Goal: Information Seeking & Learning: Learn about a topic

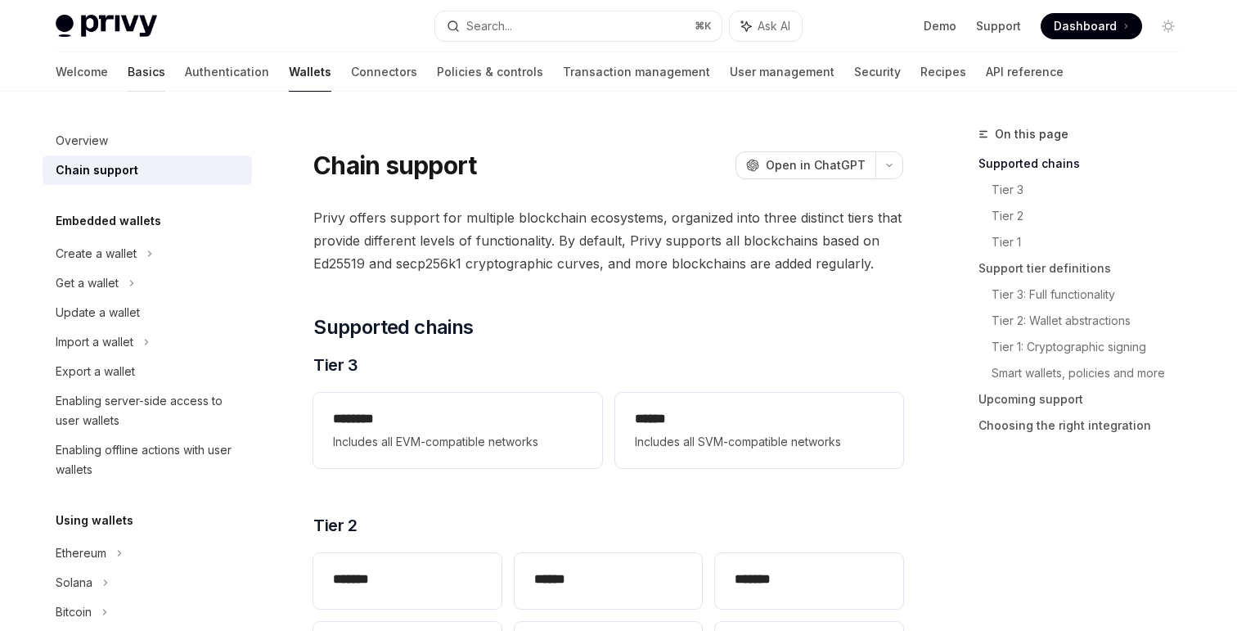
click at [128, 65] on link "Basics" at bounding box center [147, 71] width 38 height 39
type textarea "*"
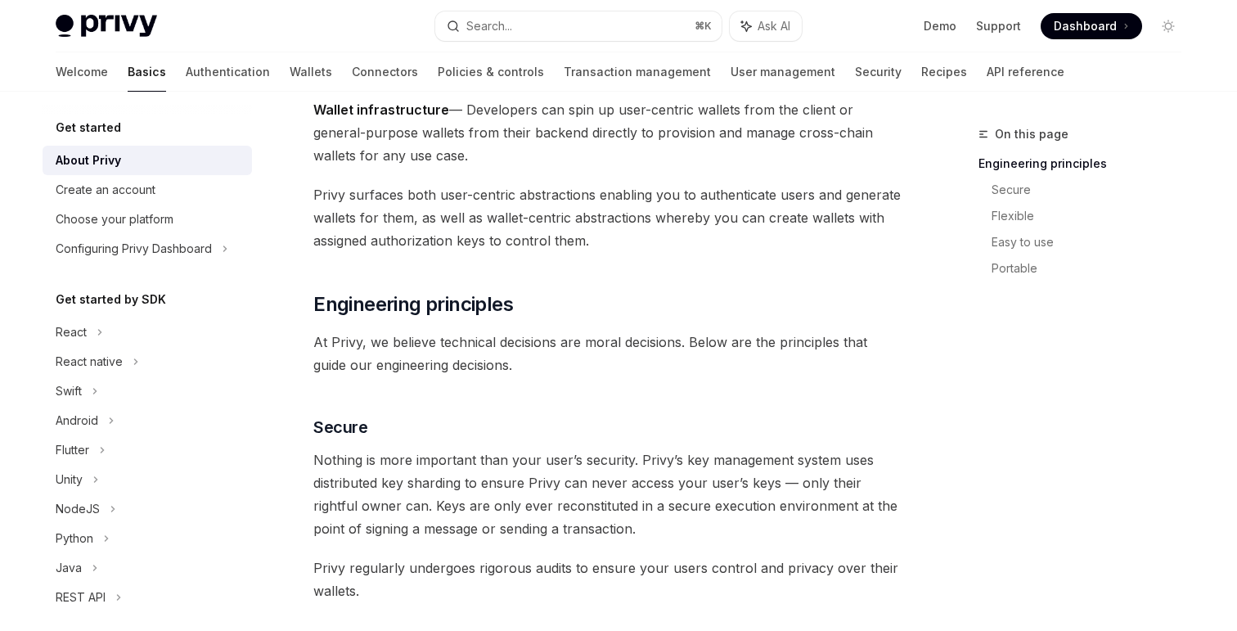
scroll to position [341, 0]
click at [1072, 20] on span "Dashboard" at bounding box center [1085, 26] width 63 height 16
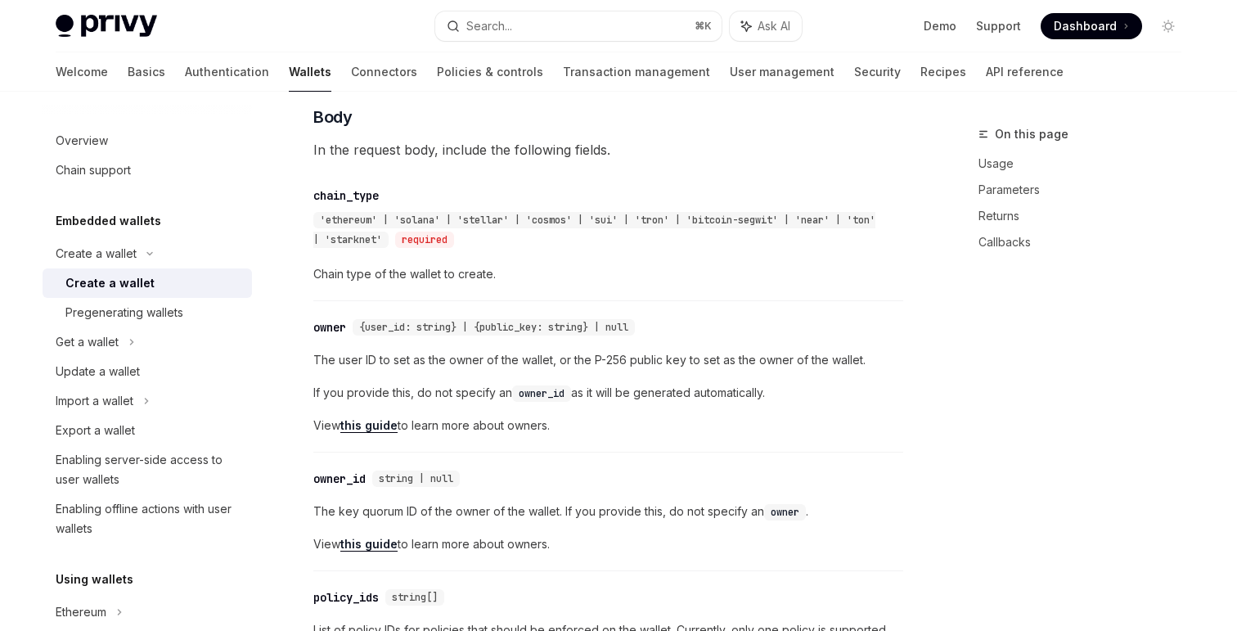
scroll to position [620, 0]
click at [437, 78] on link "Policies & controls" at bounding box center [490, 71] width 106 height 39
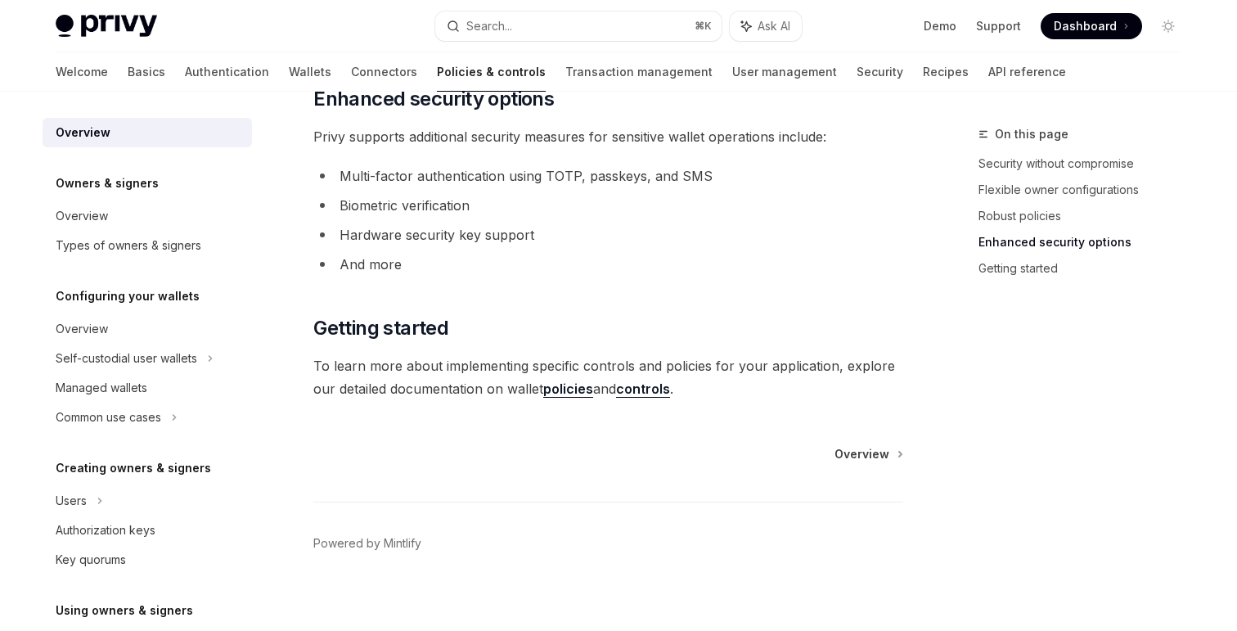
scroll to position [1418, 0]
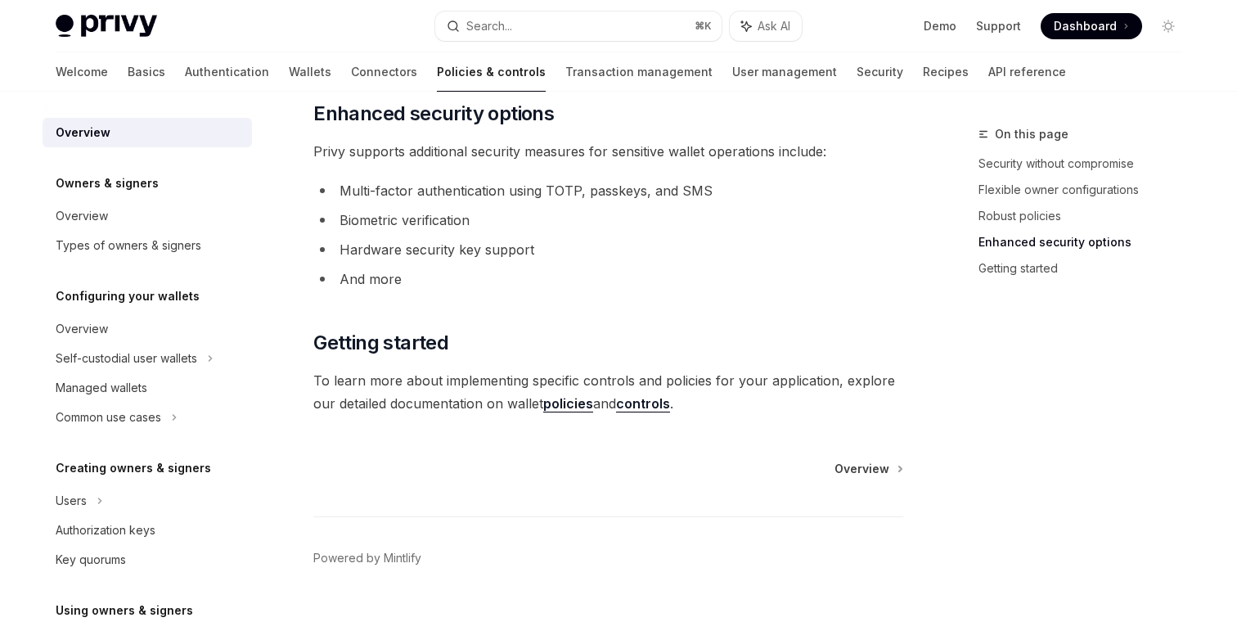
click at [573, 409] on link "policies" at bounding box center [568, 403] width 50 height 17
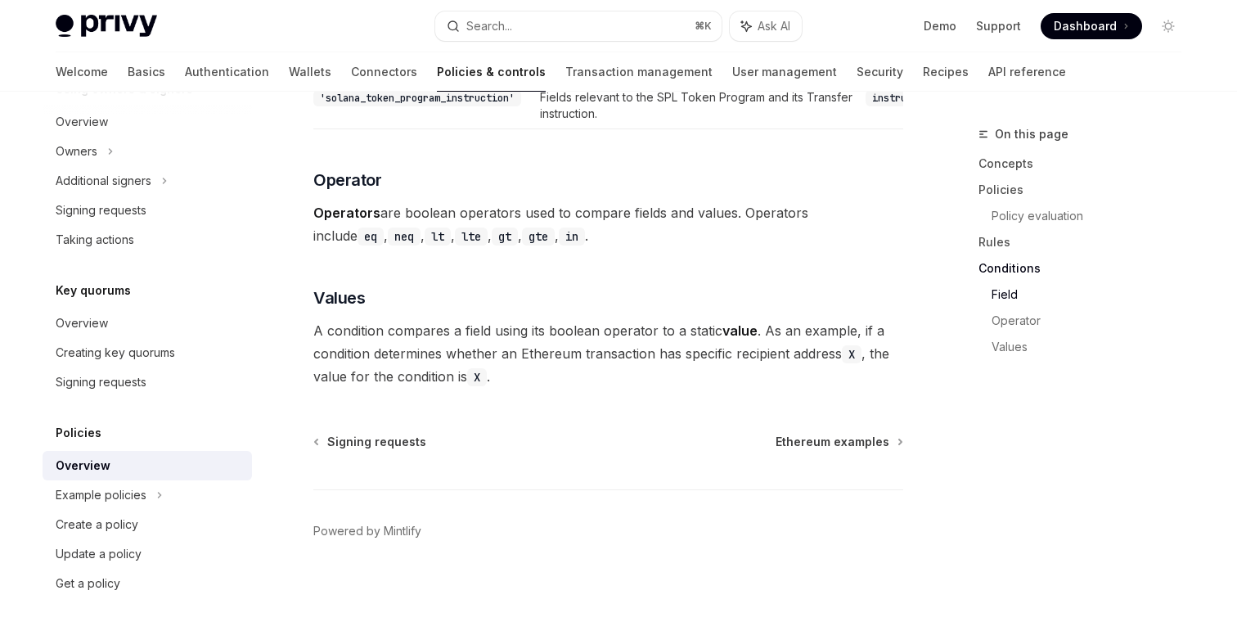
scroll to position [4958, 0]
click at [565, 69] on link "Transaction management" at bounding box center [638, 71] width 147 height 39
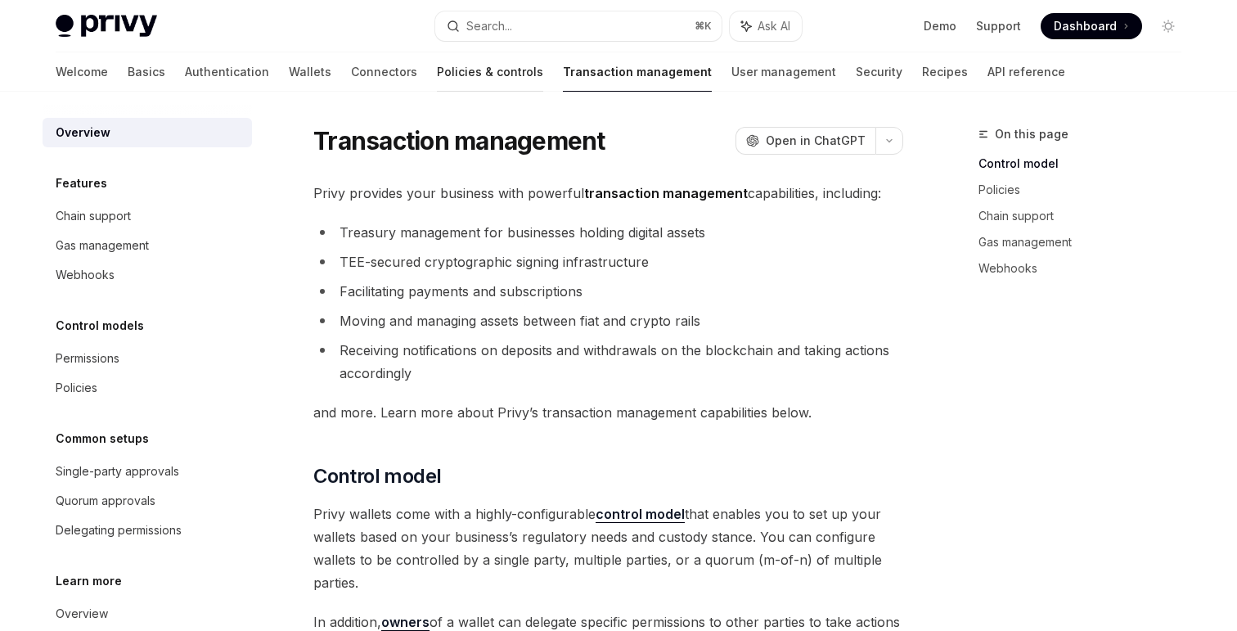
click at [437, 69] on link "Policies & controls" at bounding box center [490, 71] width 106 height 39
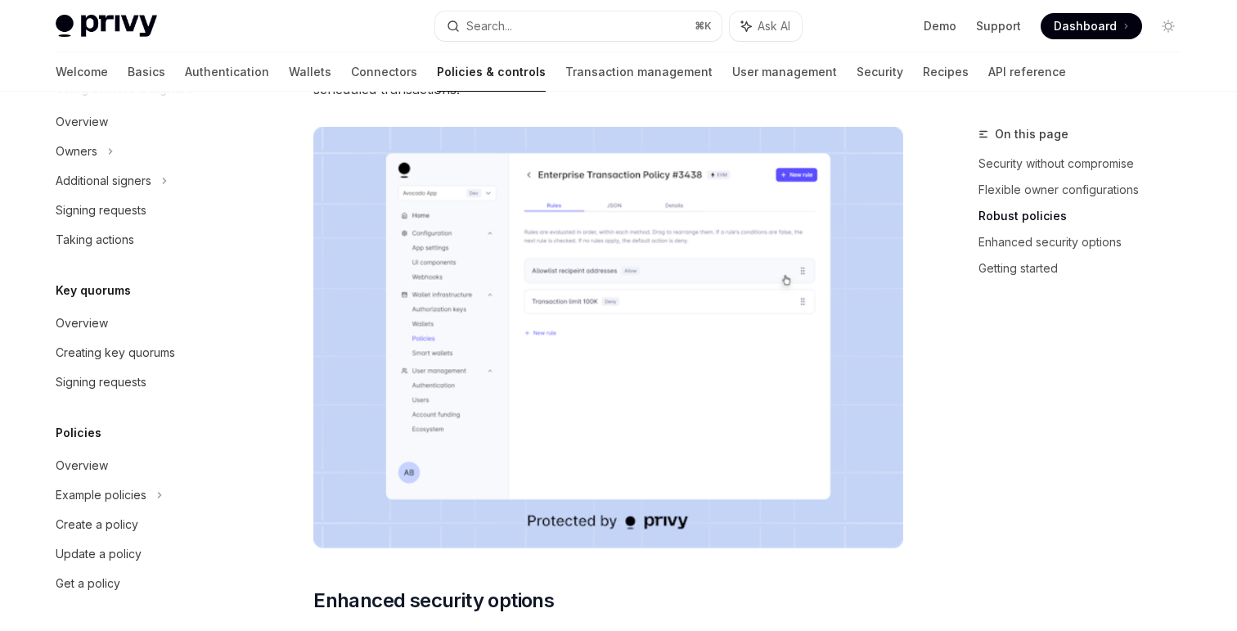
scroll to position [953, 0]
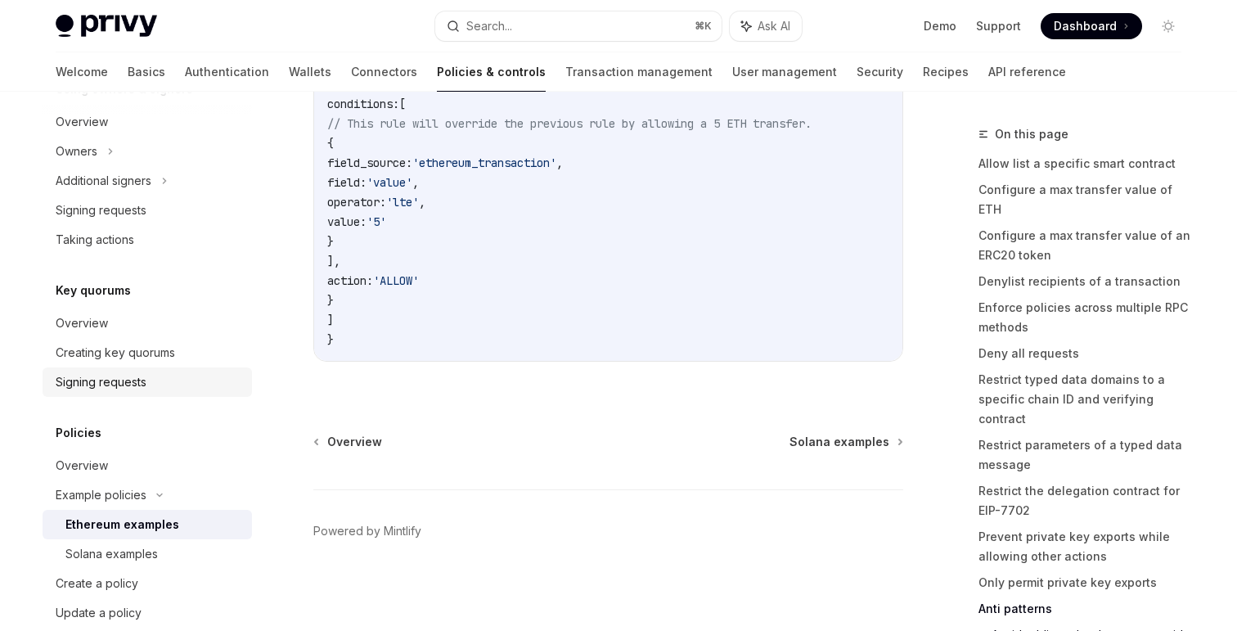
scroll to position [580, 0]
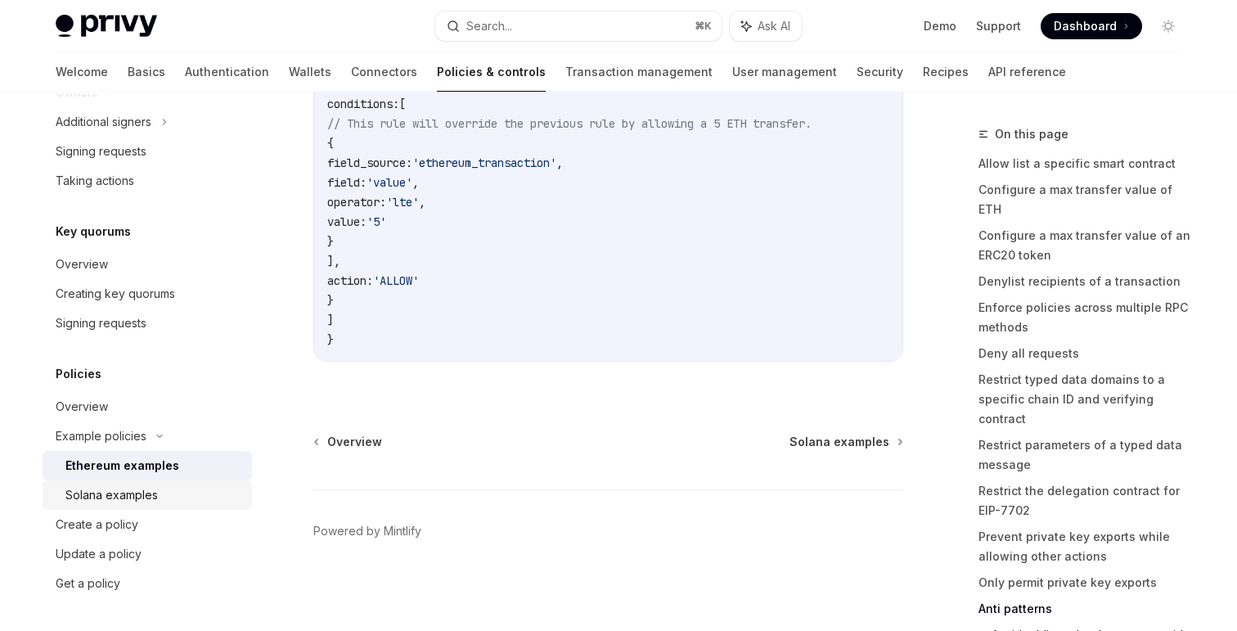
click at [125, 480] on link "Solana examples" at bounding box center [147, 494] width 209 height 29
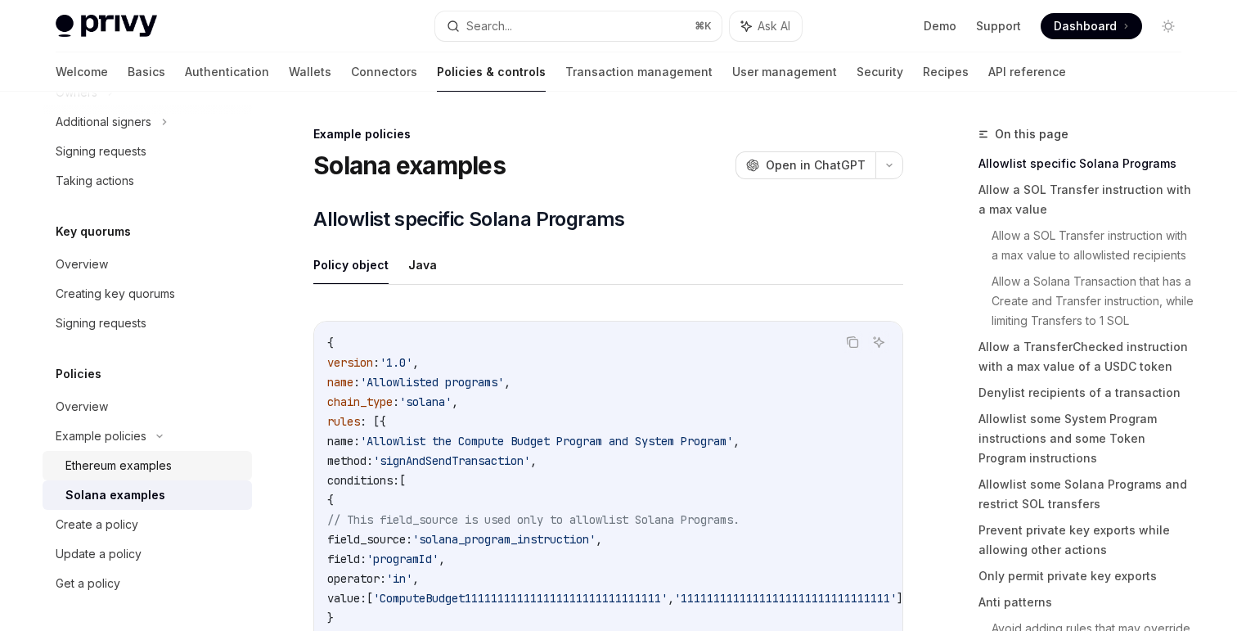
click at [122, 457] on div "Ethereum examples" at bounding box center [118, 466] width 106 height 20
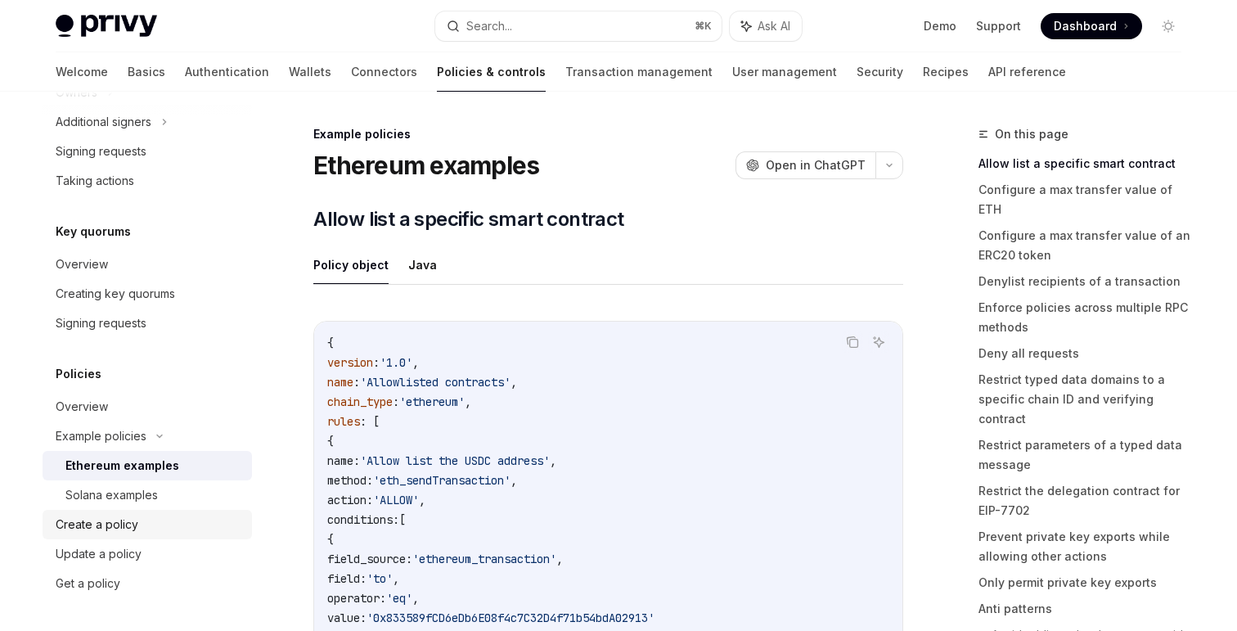
click at [96, 523] on div "Create a policy" at bounding box center [97, 524] width 83 height 20
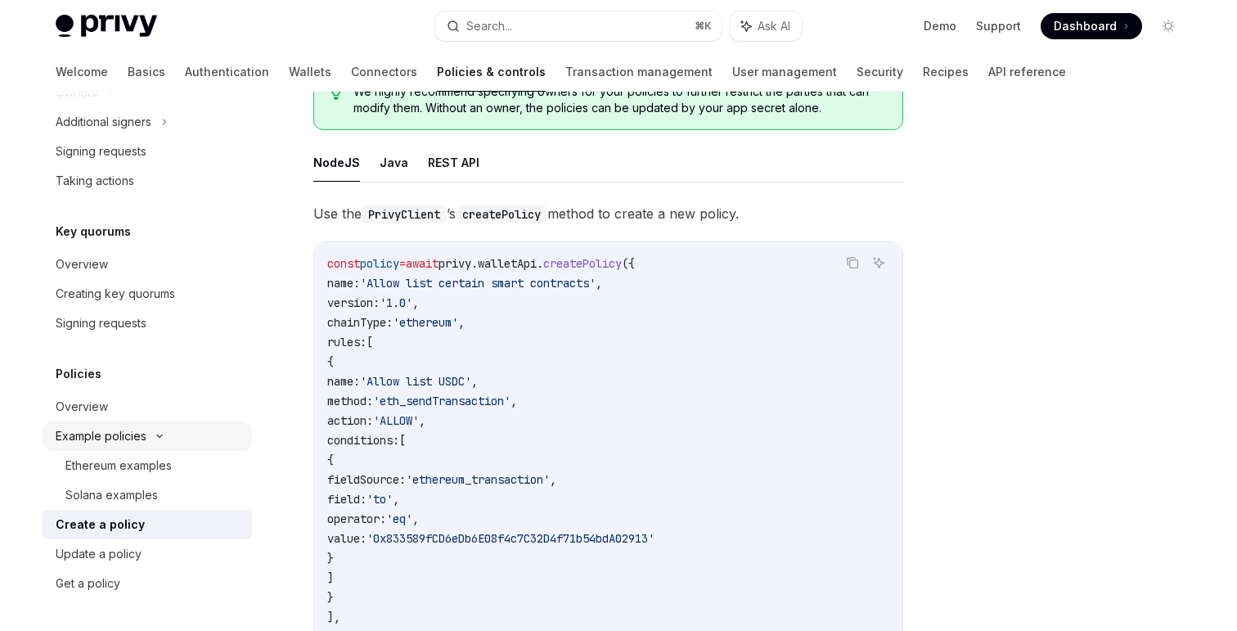
scroll to position [243, 0]
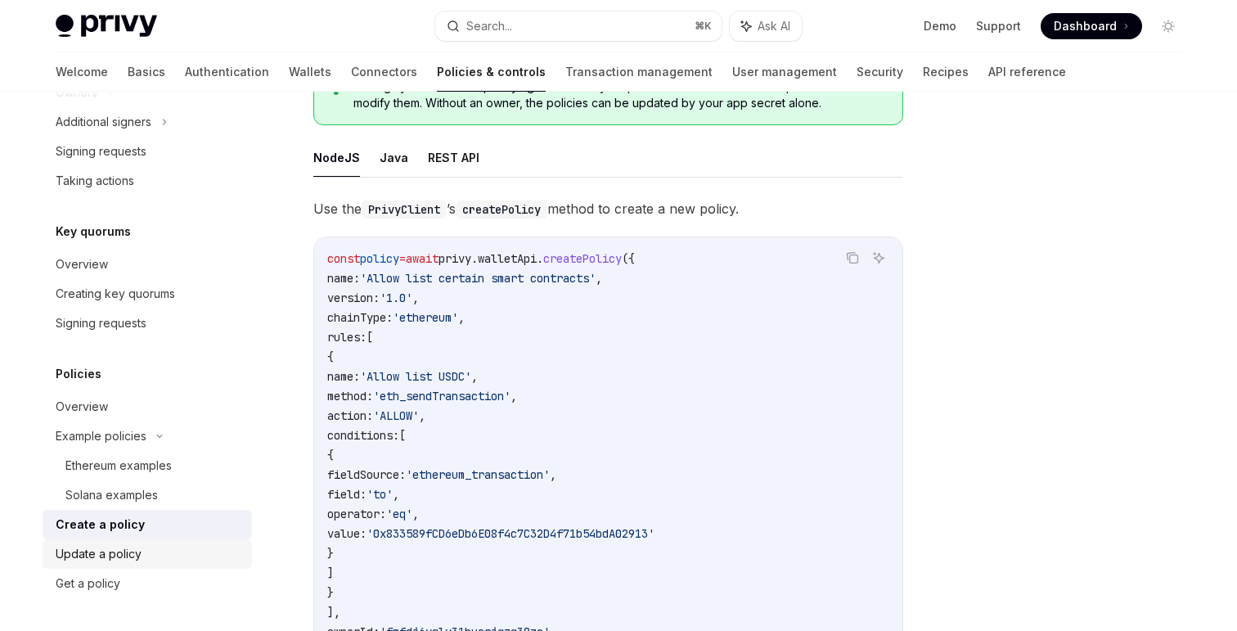
click at [139, 548] on div "Update a policy" at bounding box center [99, 554] width 86 height 20
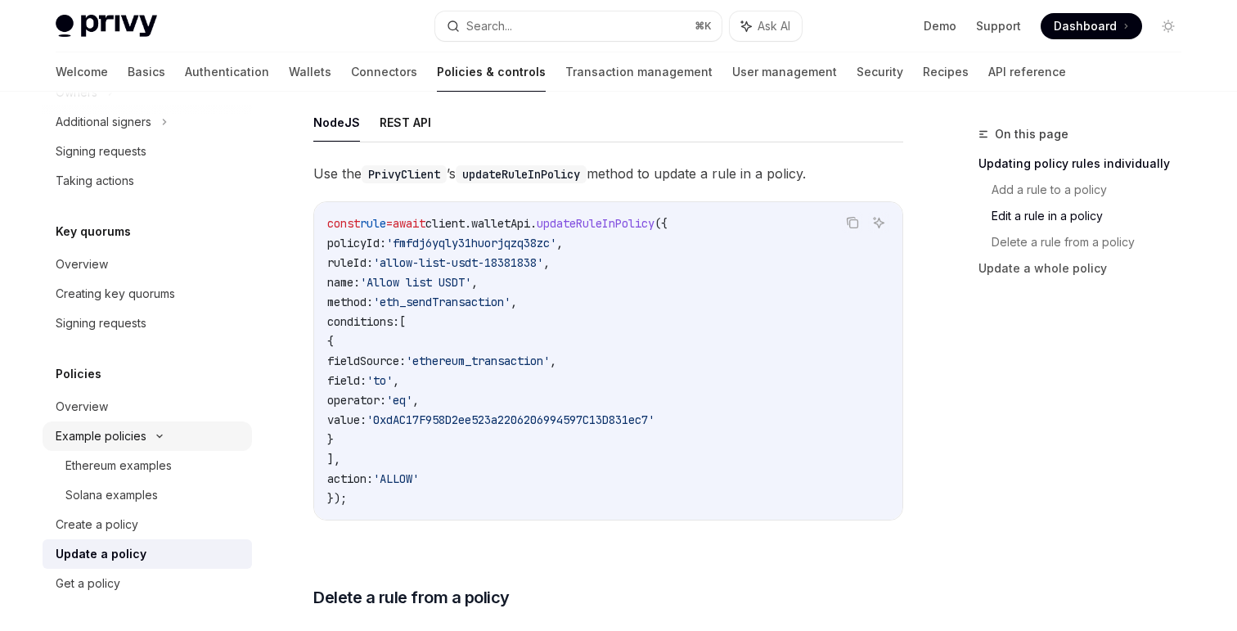
scroll to position [842, 0]
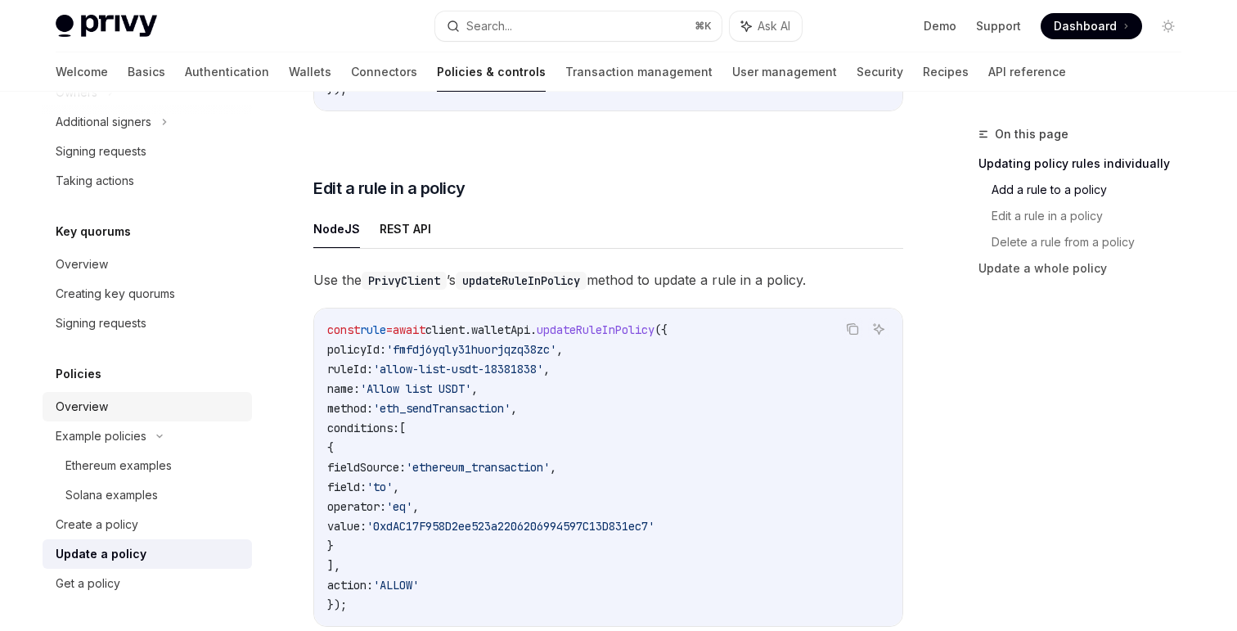
click at [119, 402] on div "Overview" at bounding box center [149, 407] width 186 height 20
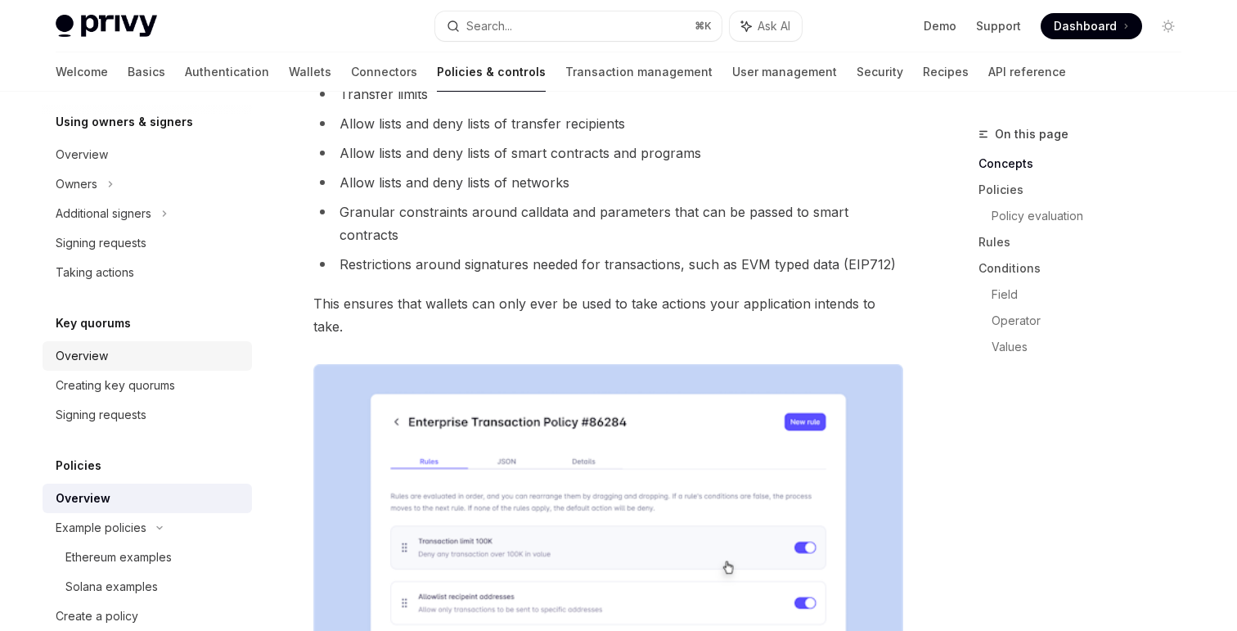
scroll to position [373, 0]
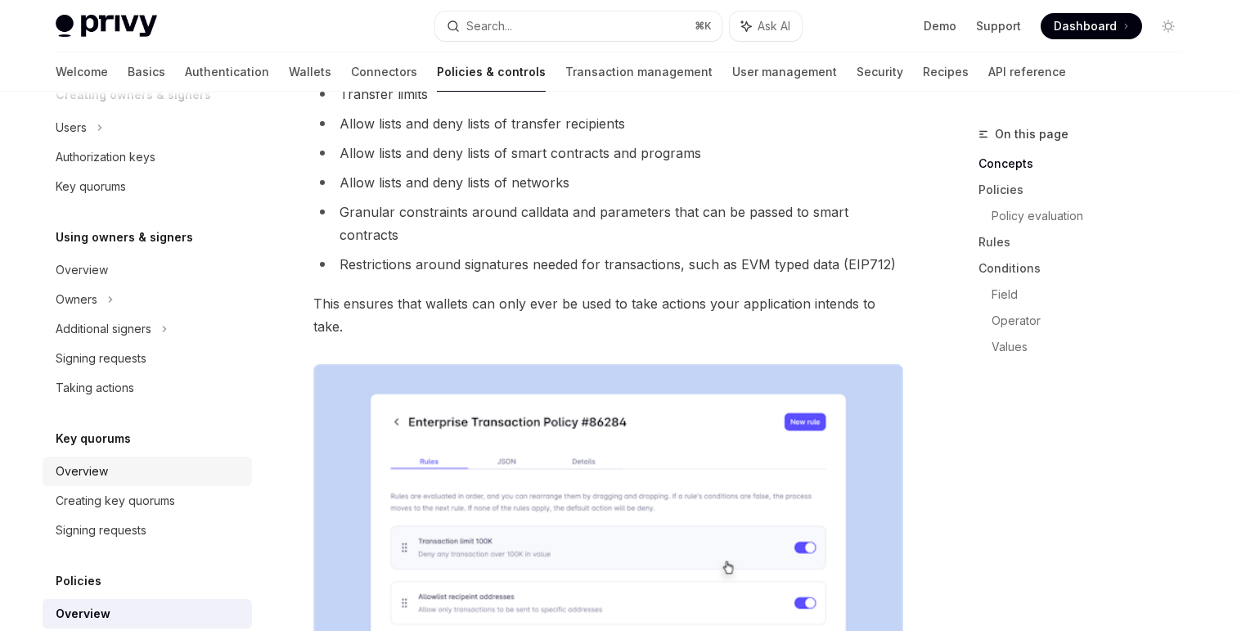
click at [111, 465] on div "Overview" at bounding box center [149, 471] width 186 height 20
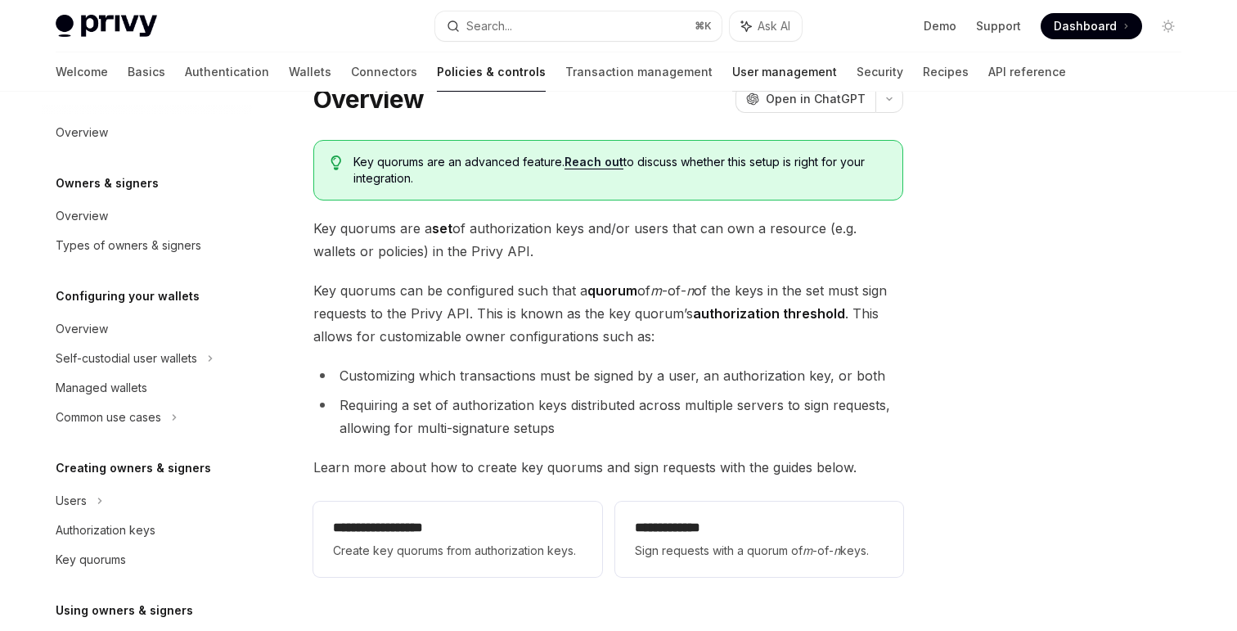
click at [732, 69] on link "User management" at bounding box center [784, 71] width 105 height 39
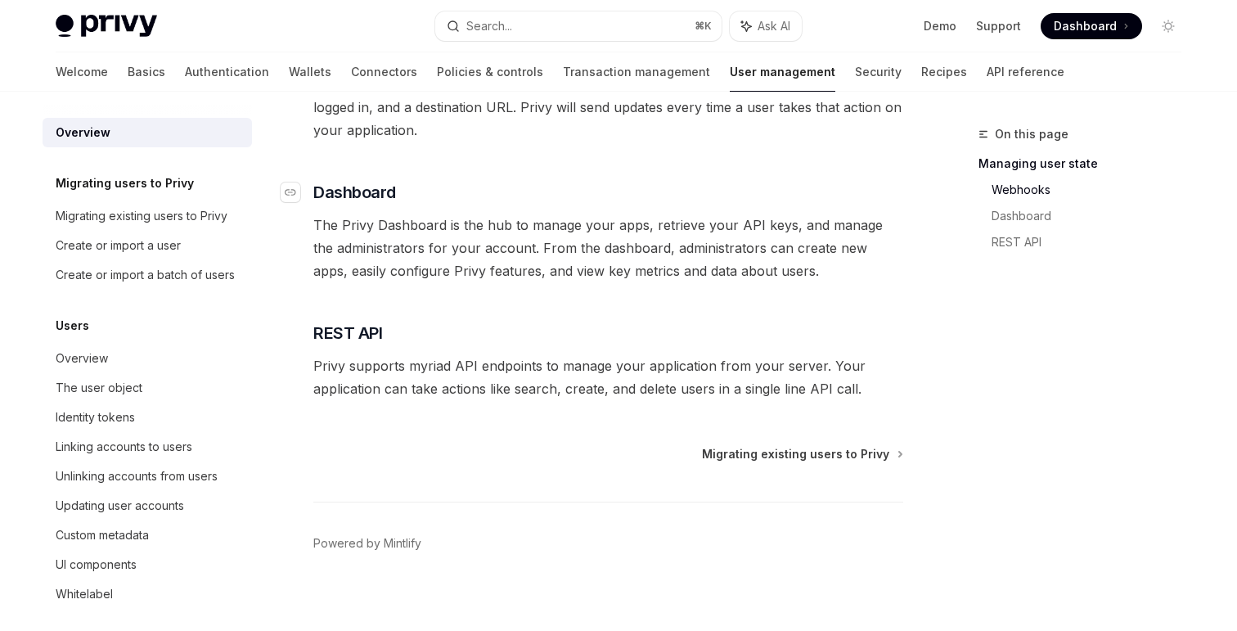
scroll to position [386, 0]
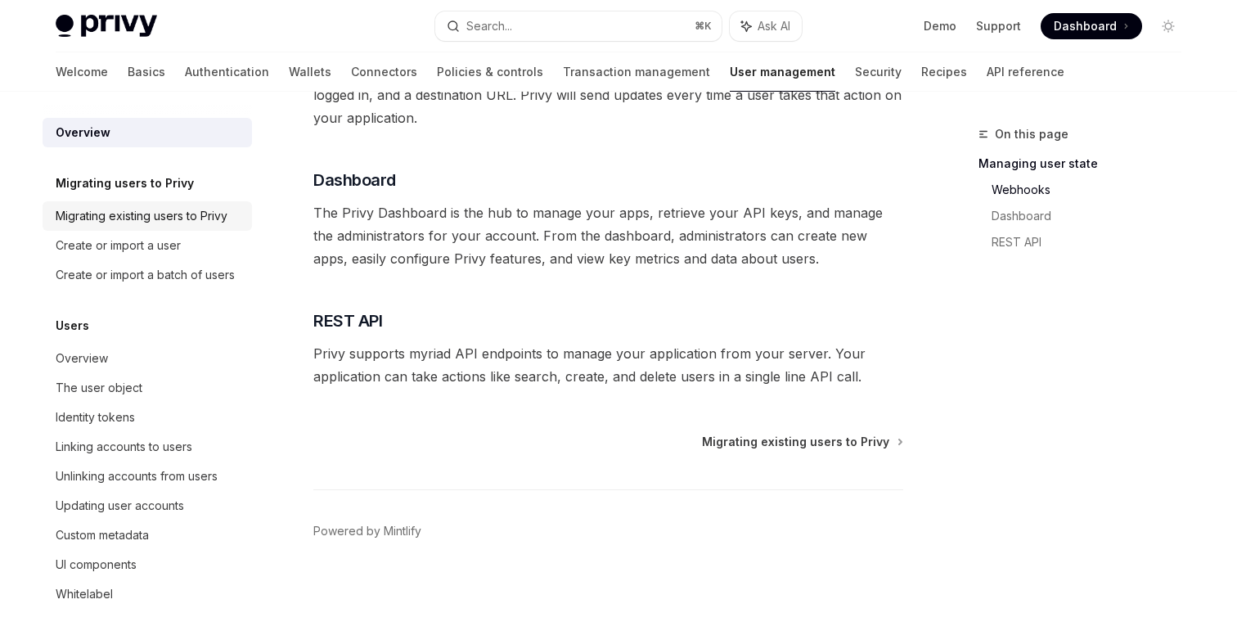
click at [173, 206] on div "Migrating existing users to Privy" at bounding box center [142, 216] width 172 height 20
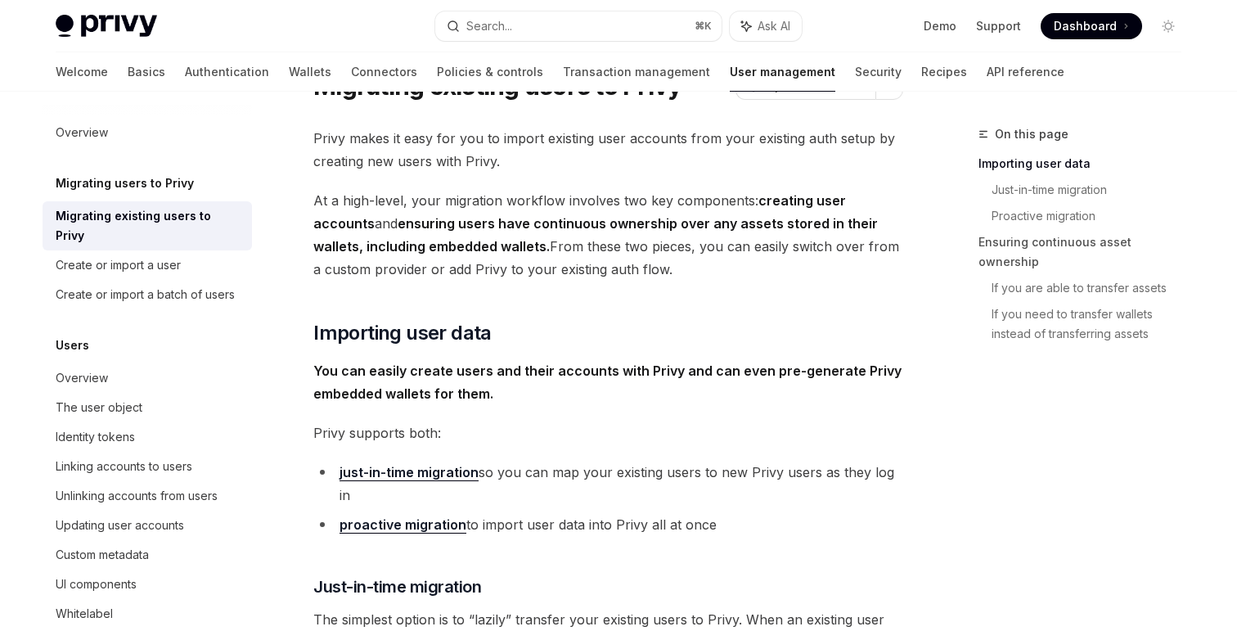
scroll to position [100, 0]
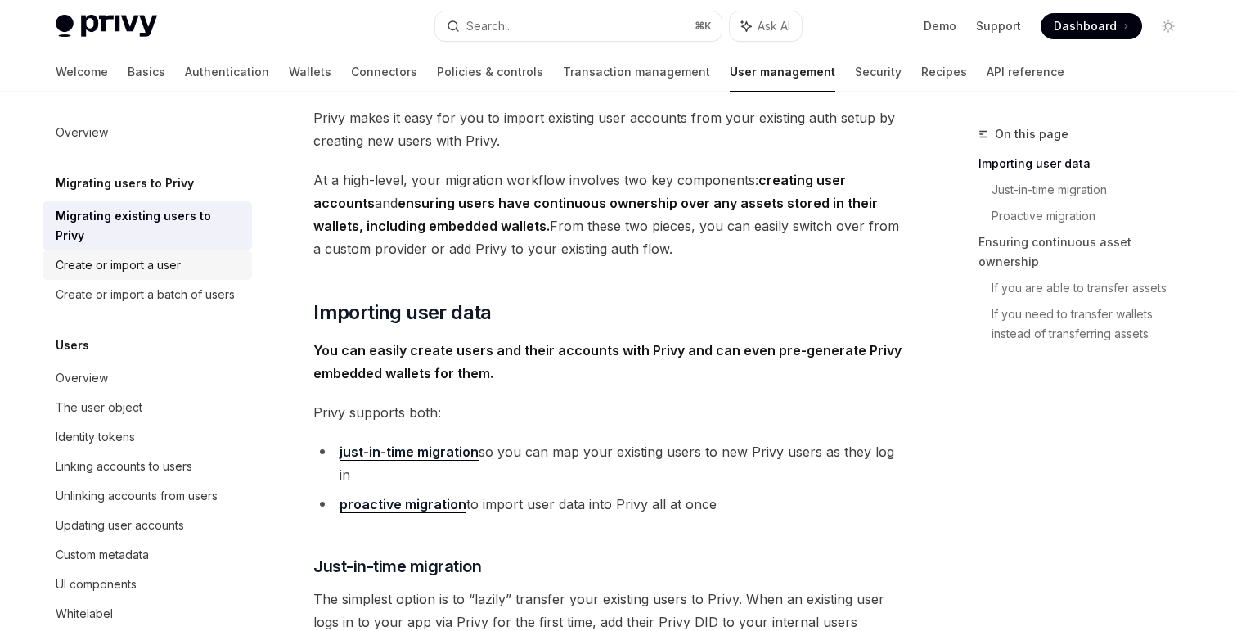
click at [170, 255] on div "Create or import a user" at bounding box center [118, 265] width 125 height 20
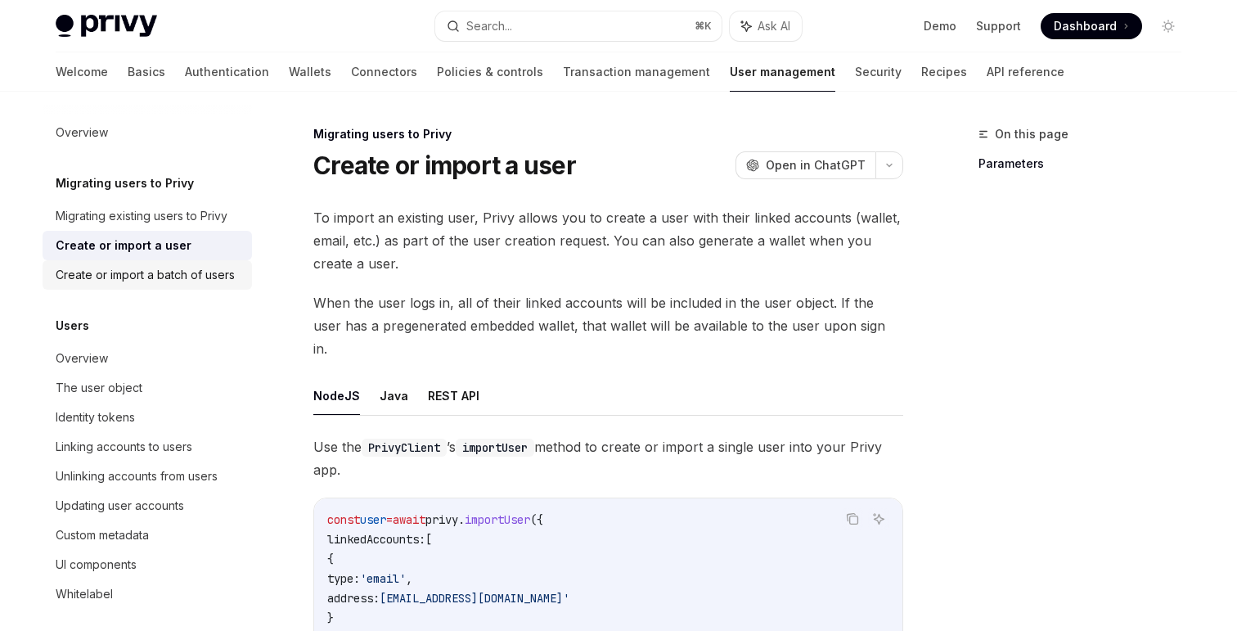
click at [191, 272] on div "Create or import a batch of users" at bounding box center [145, 275] width 179 height 20
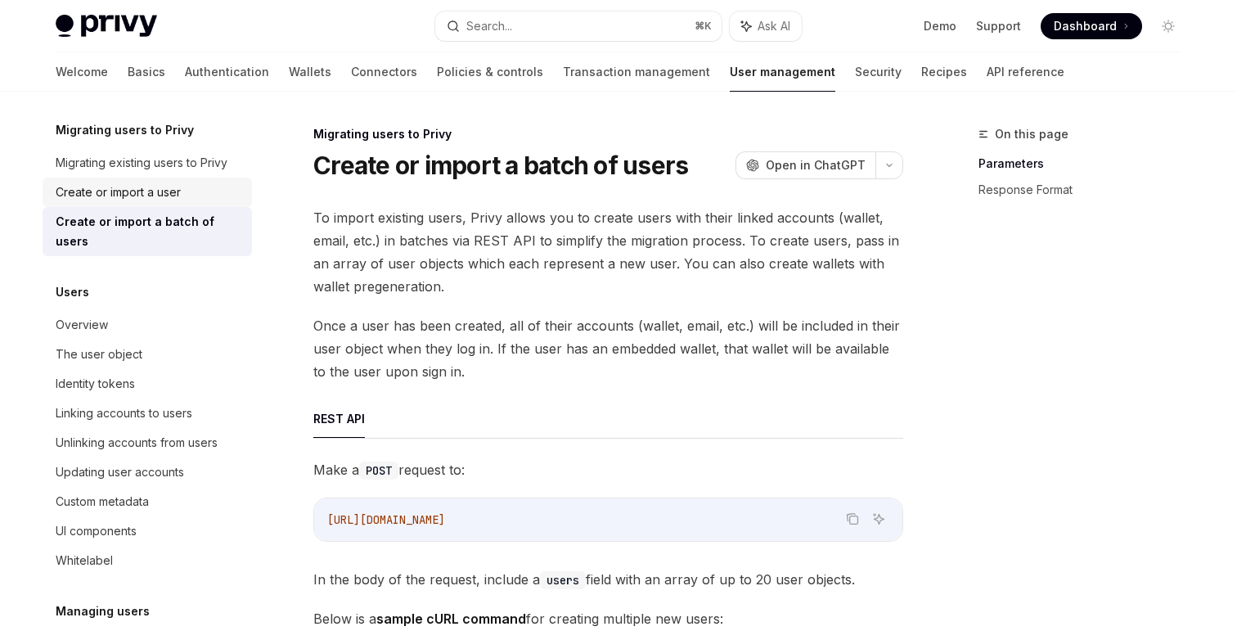
scroll to position [73, 0]
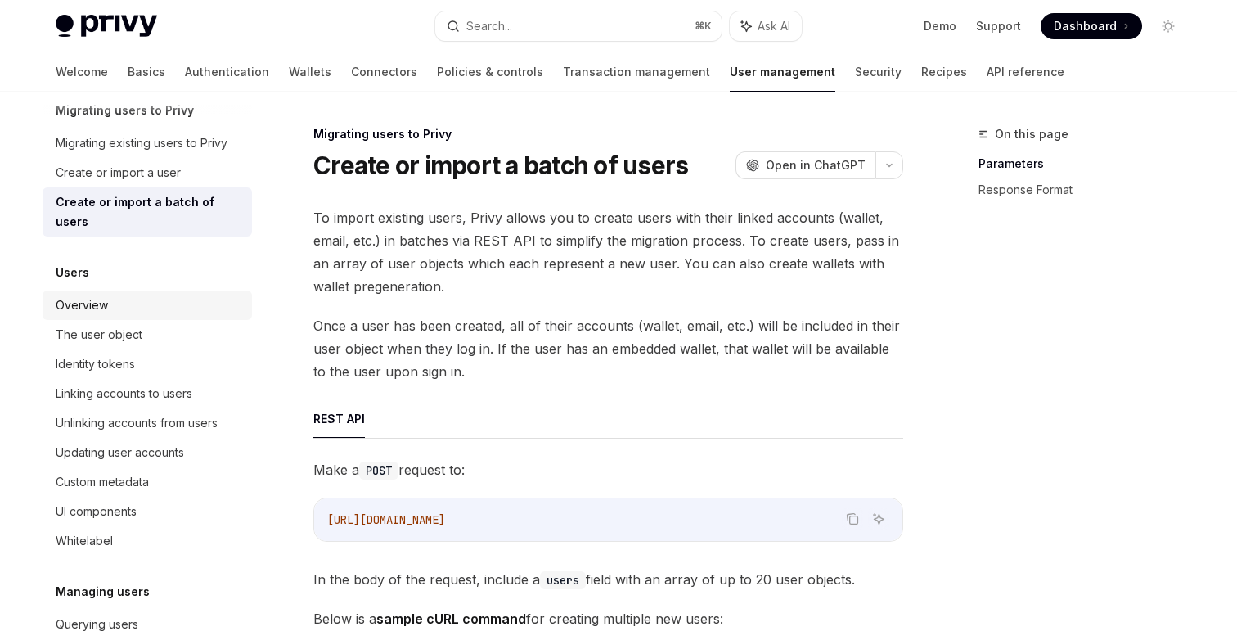
click at [117, 295] on div "Overview" at bounding box center [149, 305] width 186 height 20
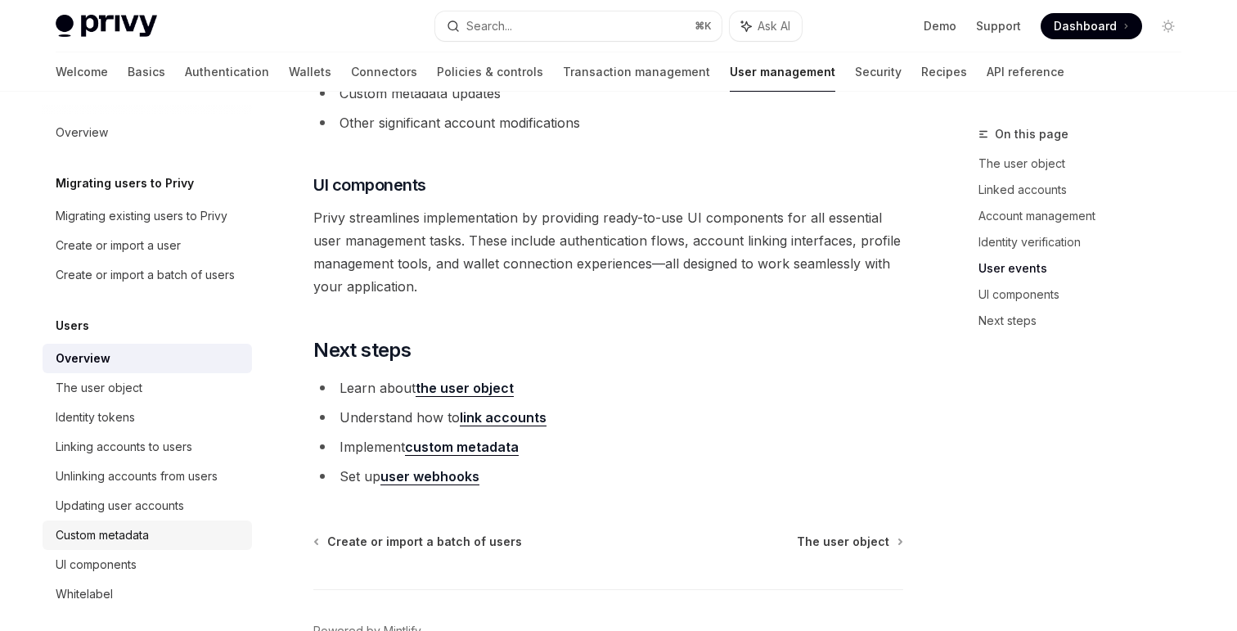
scroll to position [1622, 0]
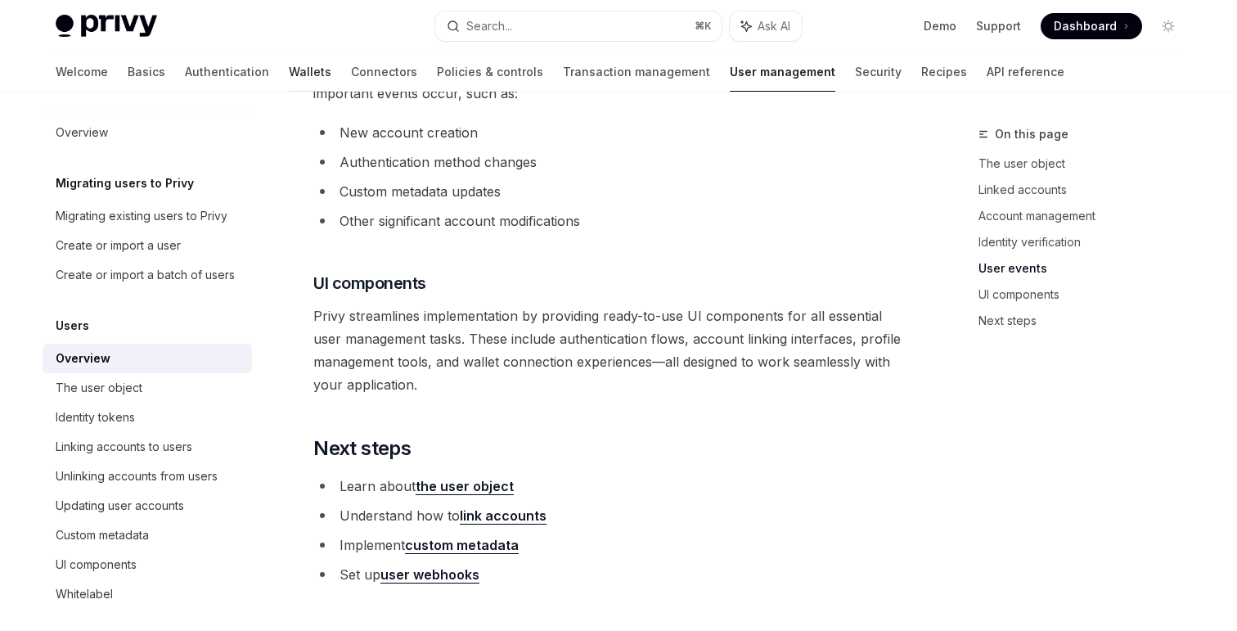
click at [289, 66] on link "Wallets" at bounding box center [310, 71] width 43 height 39
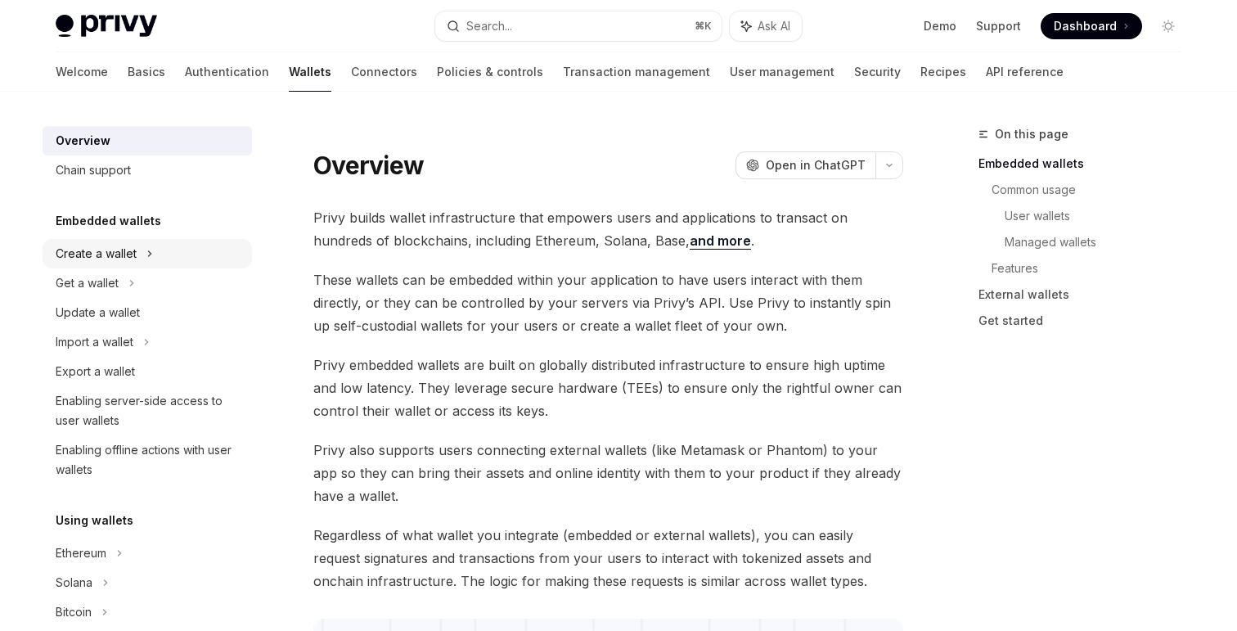
click at [118, 258] on div "Create a wallet" at bounding box center [96, 254] width 81 height 20
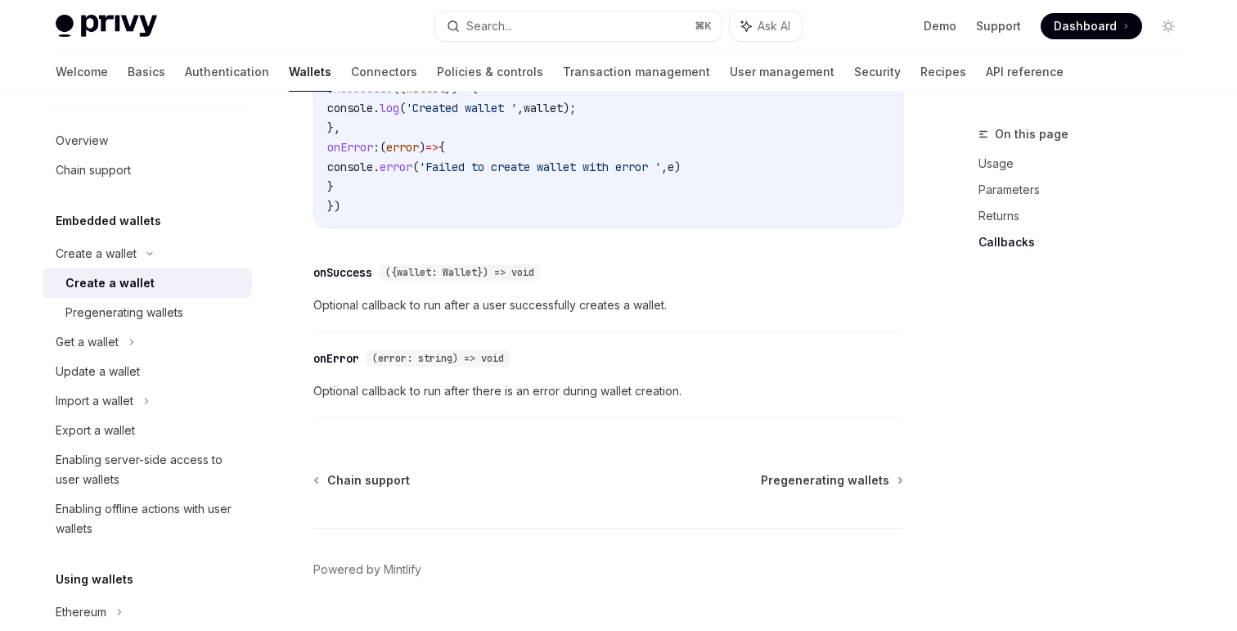
scroll to position [1327, 0]
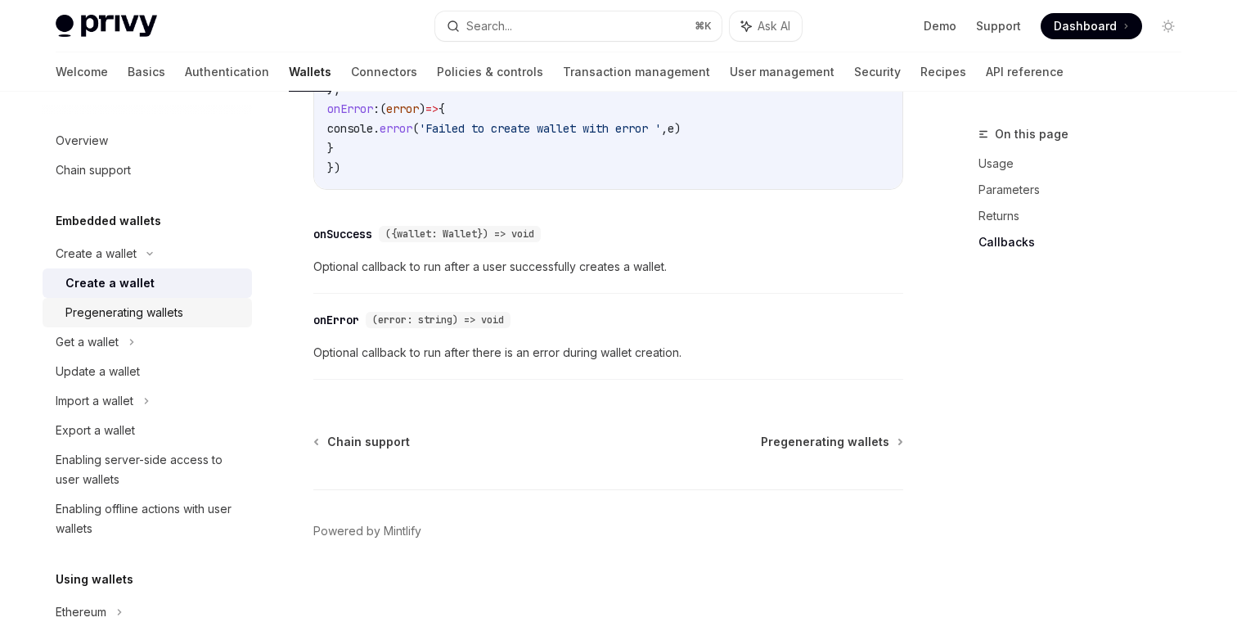
click at [147, 311] on div "Pregenerating wallets" at bounding box center [124, 313] width 118 height 20
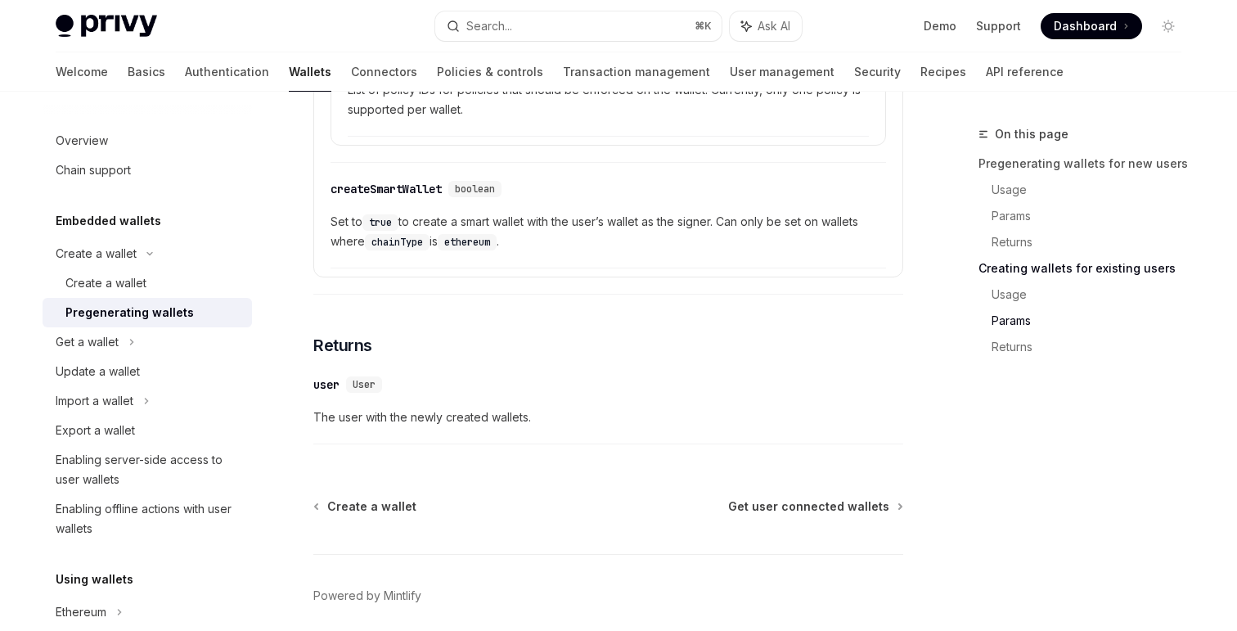
scroll to position [3095, 0]
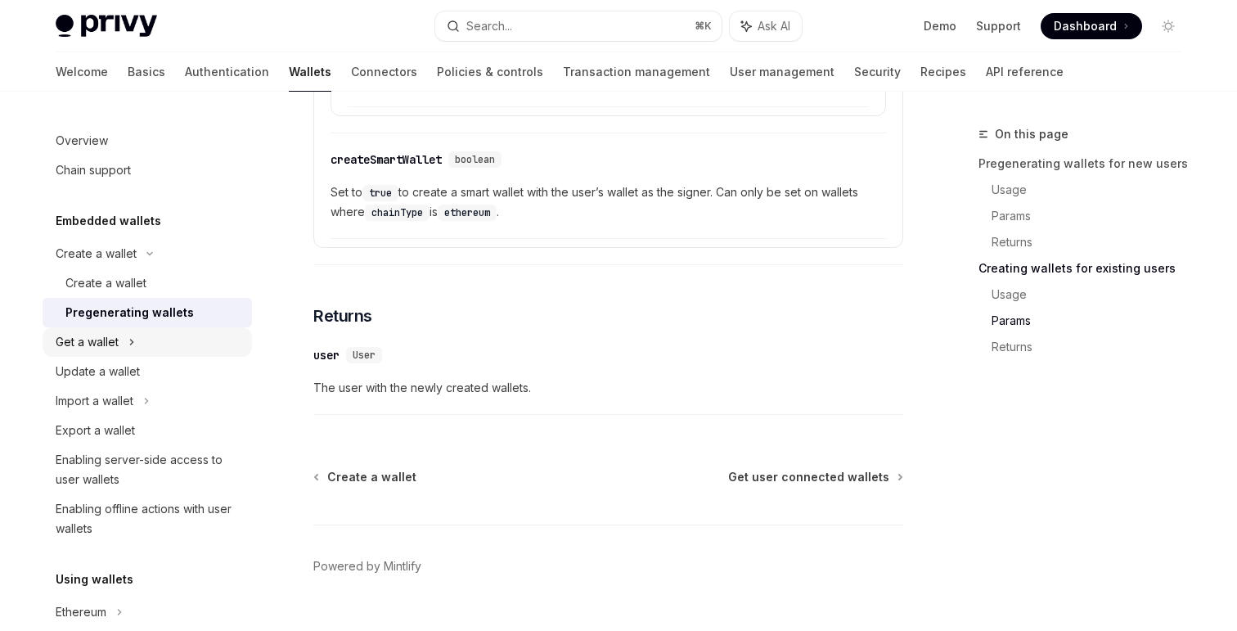
click at [126, 339] on div "Get a wallet" at bounding box center [147, 341] width 209 height 29
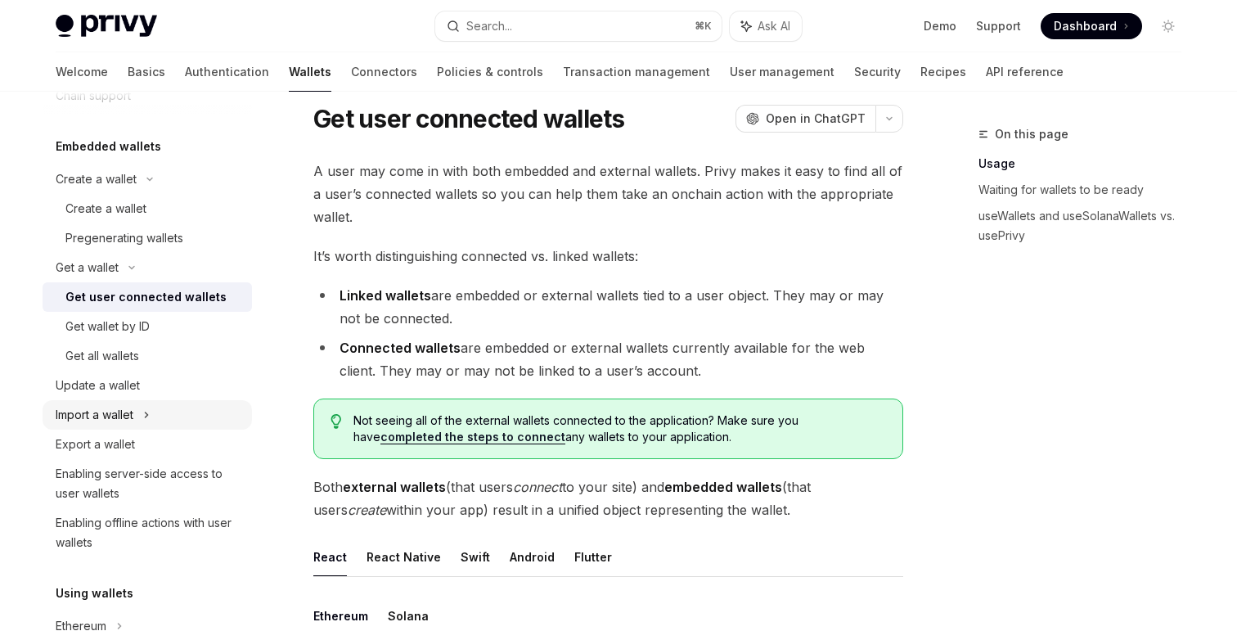
scroll to position [97, 0]
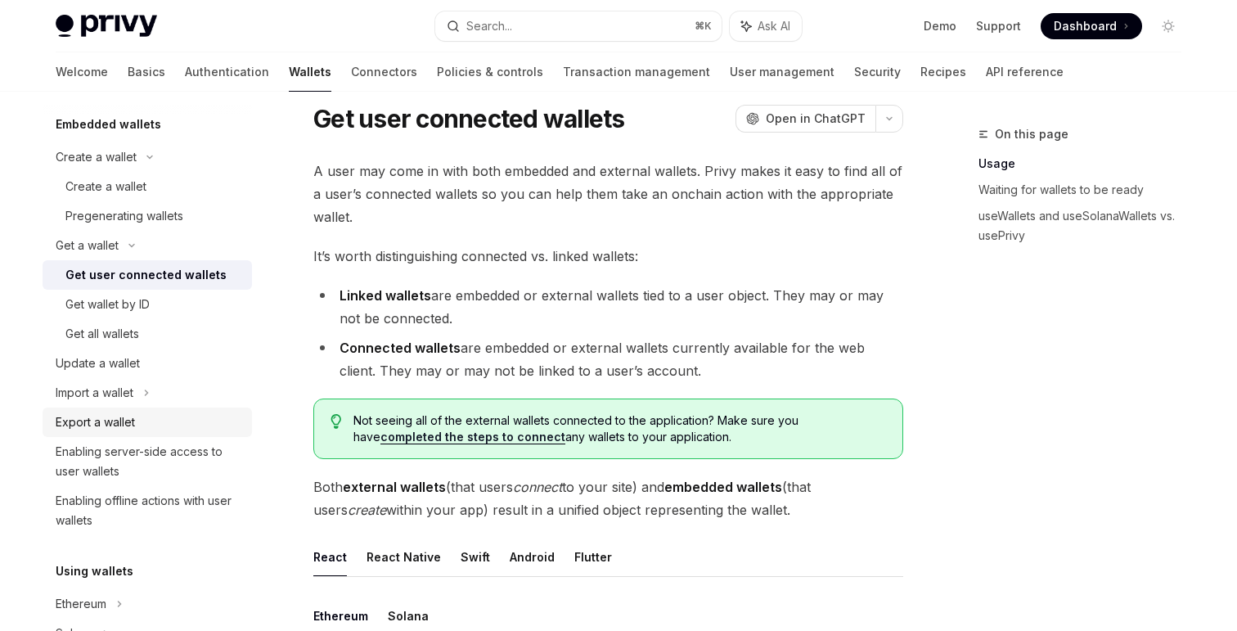
click at [133, 429] on div "Export a wallet" at bounding box center [95, 422] width 79 height 20
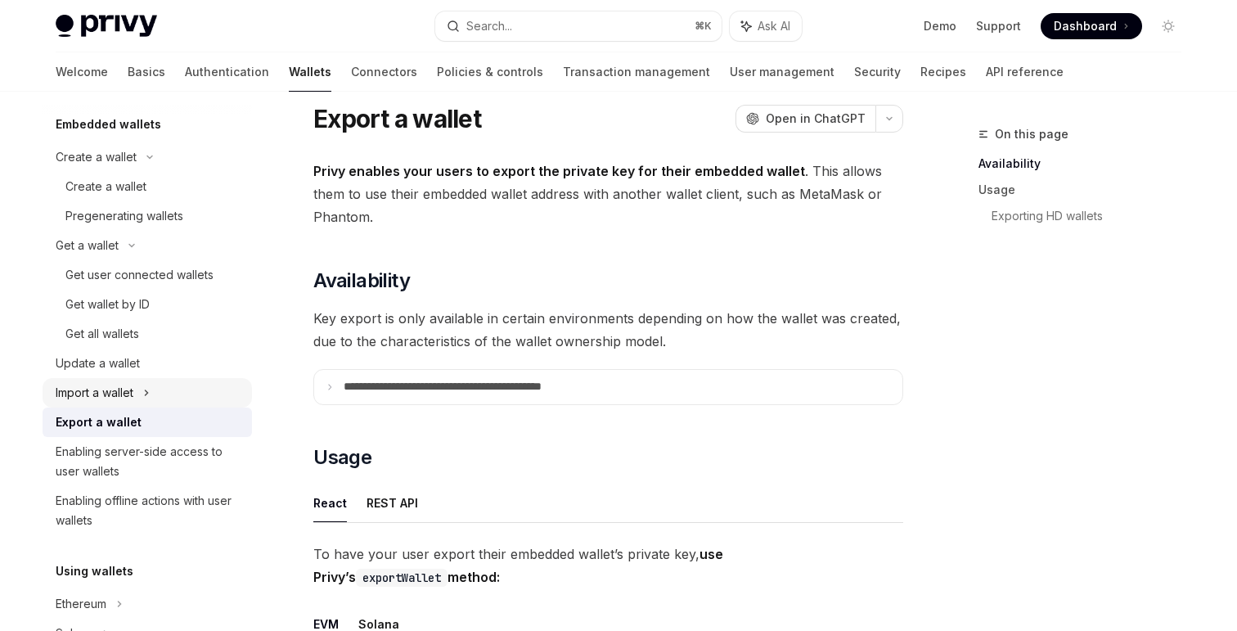
click at [128, 398] on div "Import a wallet" at bounding box center [95, 393] width 78 height 20
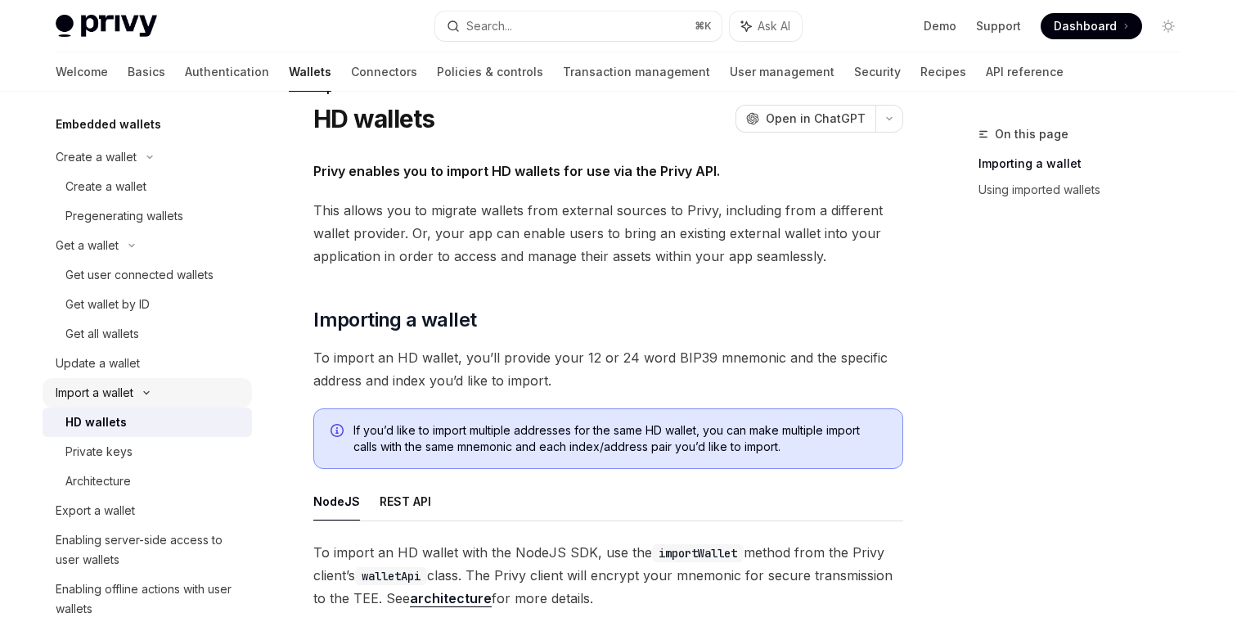
click at [139, 398] on div "Import a wallet" at bounding box center [147, 392] width 209 height 29
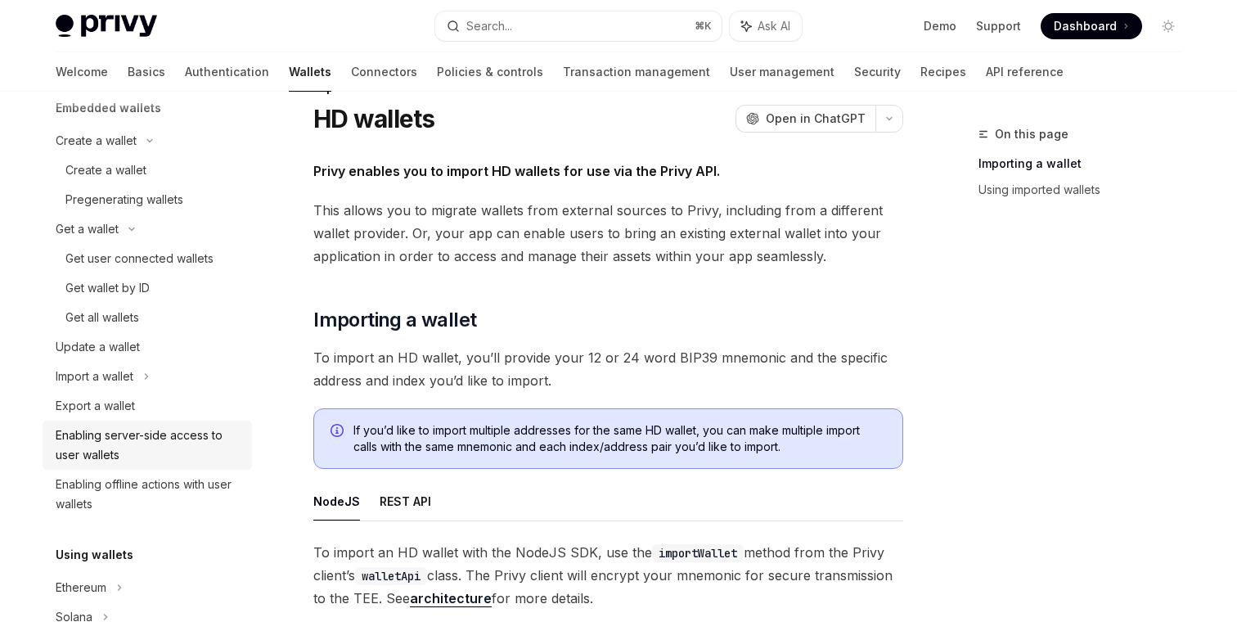
scroll to position [118, 0]
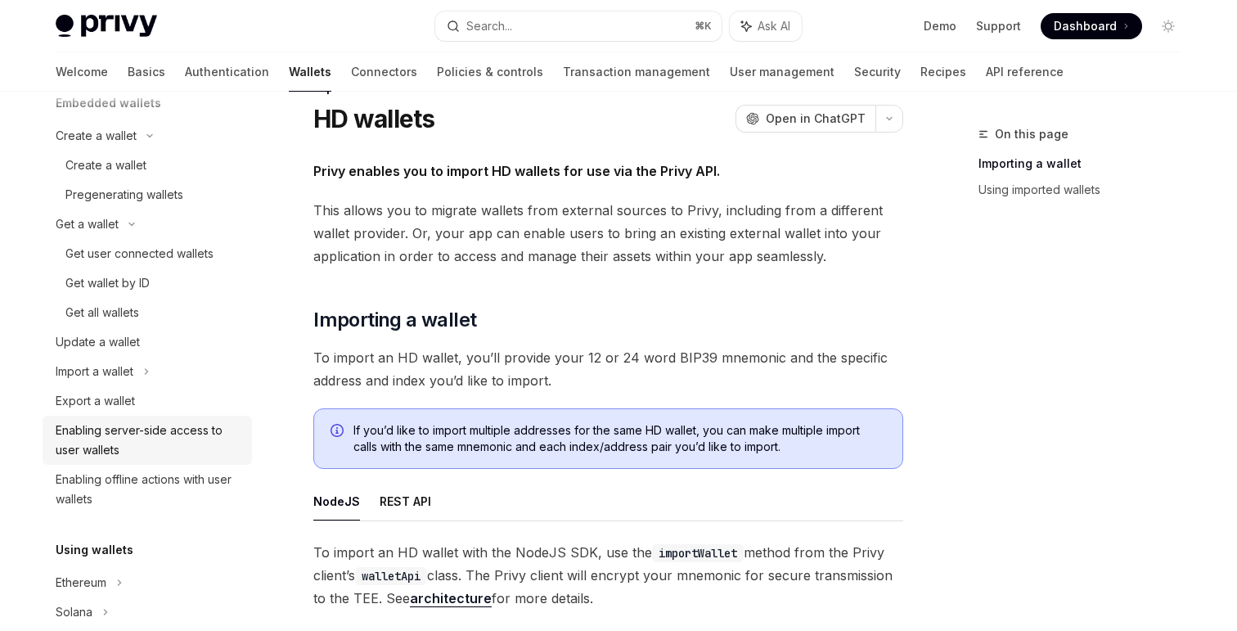
click at [146, 439] on div "Enabling server-side access to user wallets" at bounding box center [149, 439] width 186 height 39
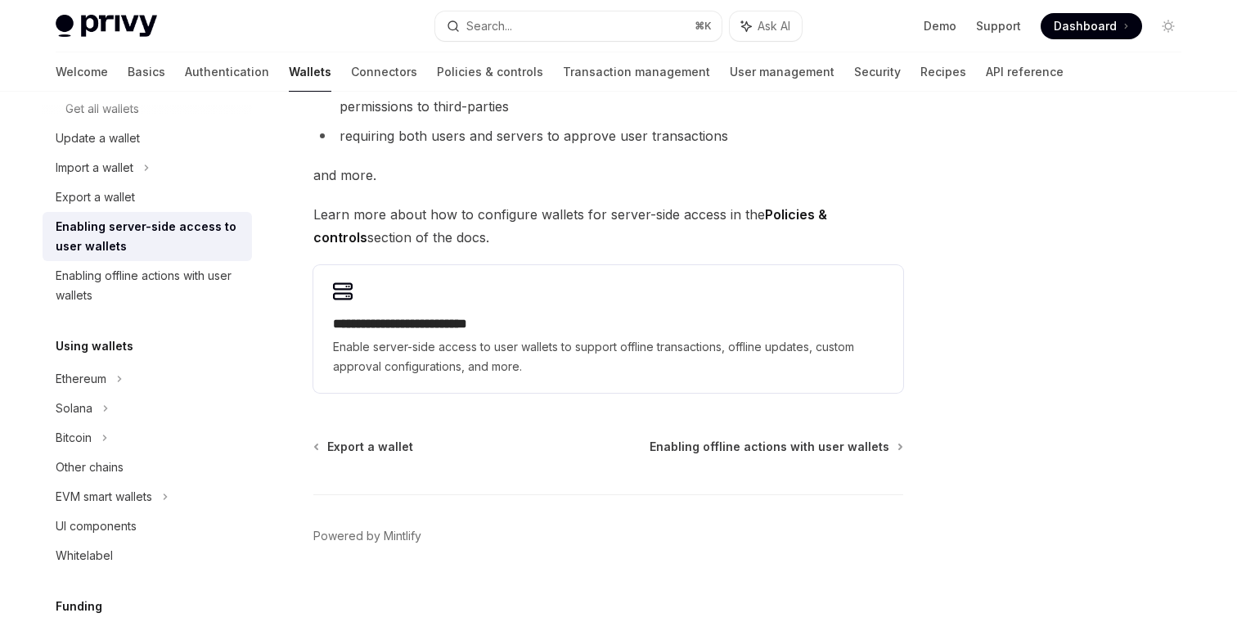
scroll to position [361, 0]
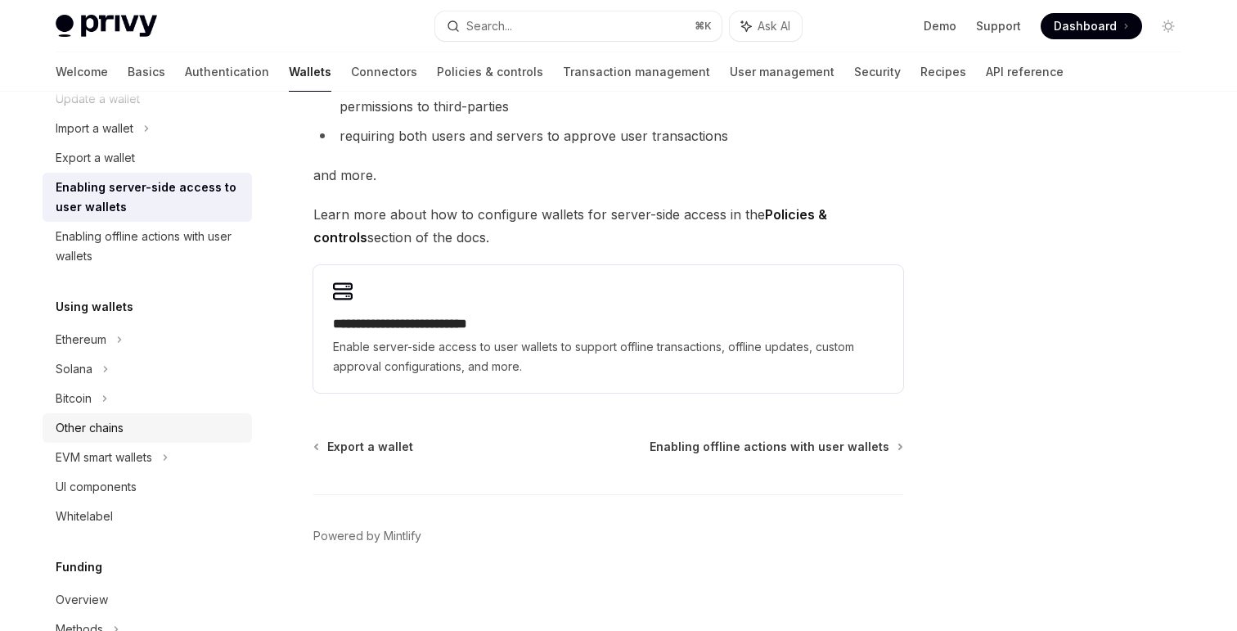
click at [128, 421] on div "Other chains" at bounding box center [149, 428] width 186 height 20
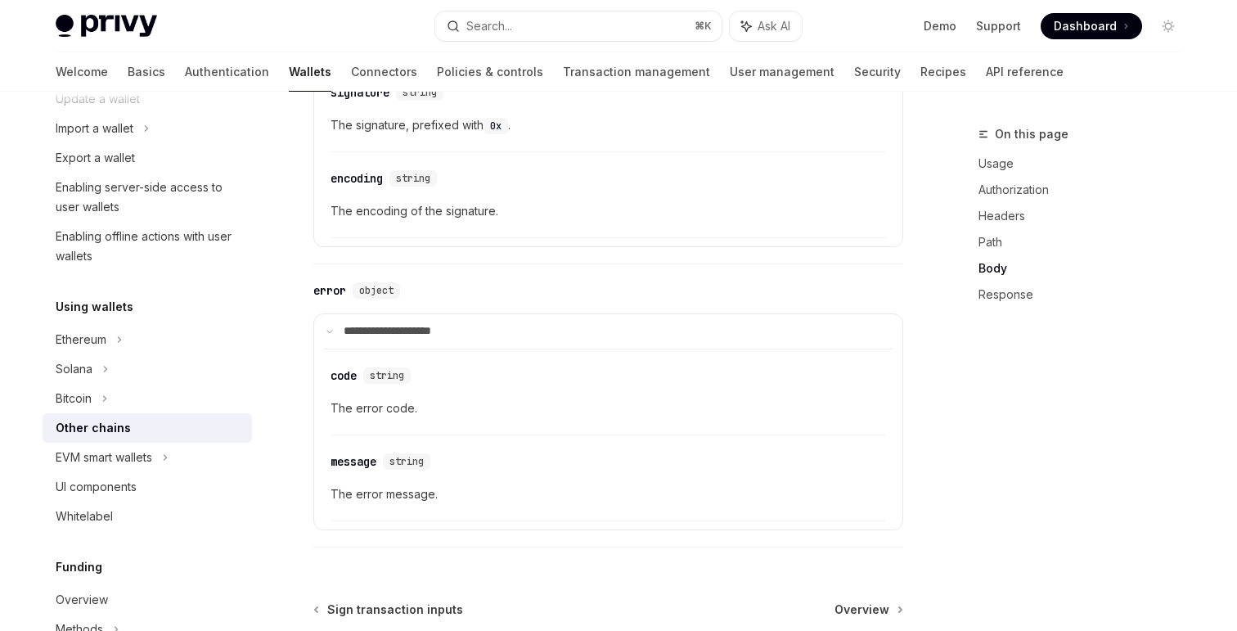
scroll to position [2096, 0]
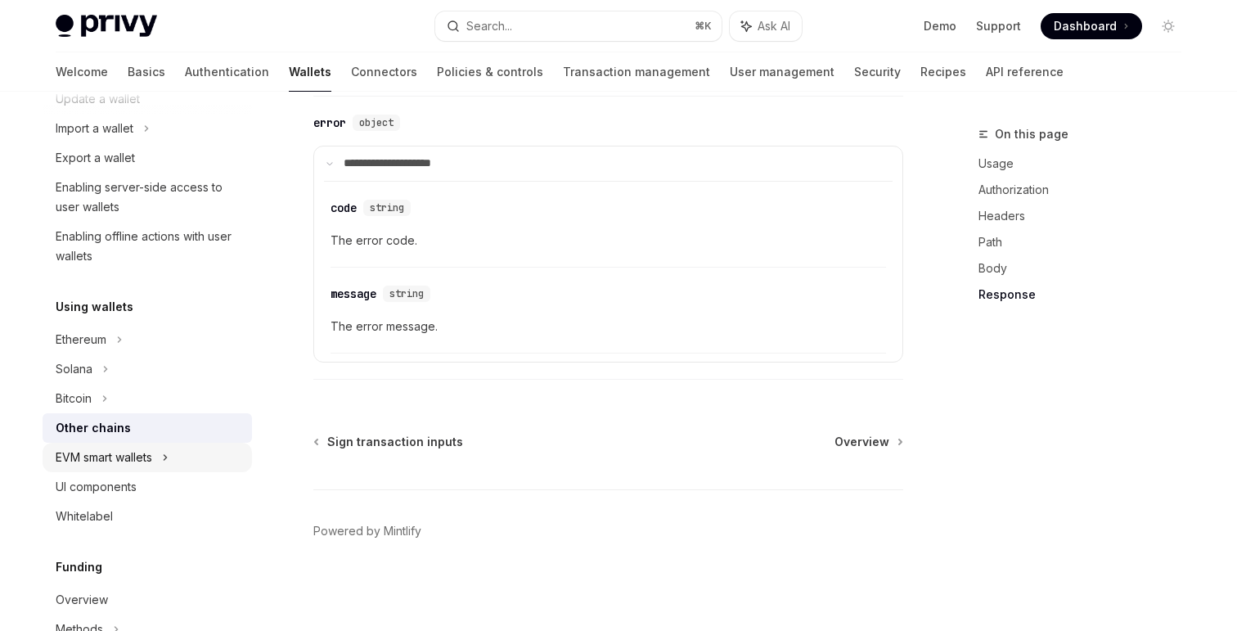
click at [124, 459] on div "EVM smart wallets" at bounding box center [104, 457] width 97 height 20
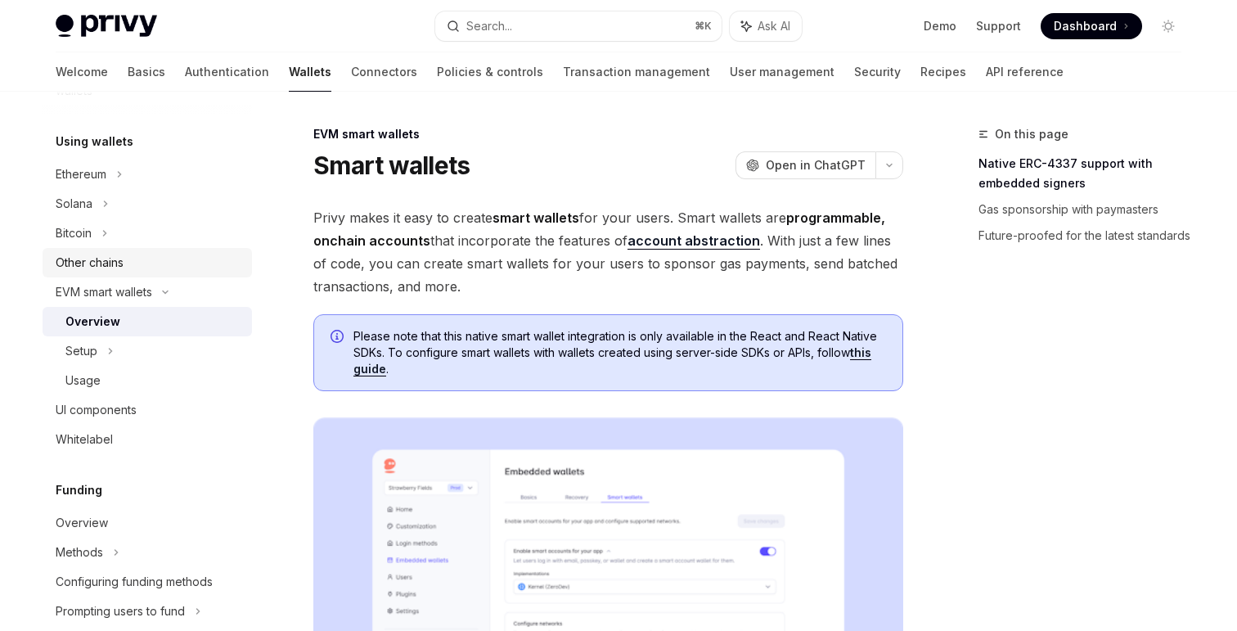
scroll to position [551, 0]
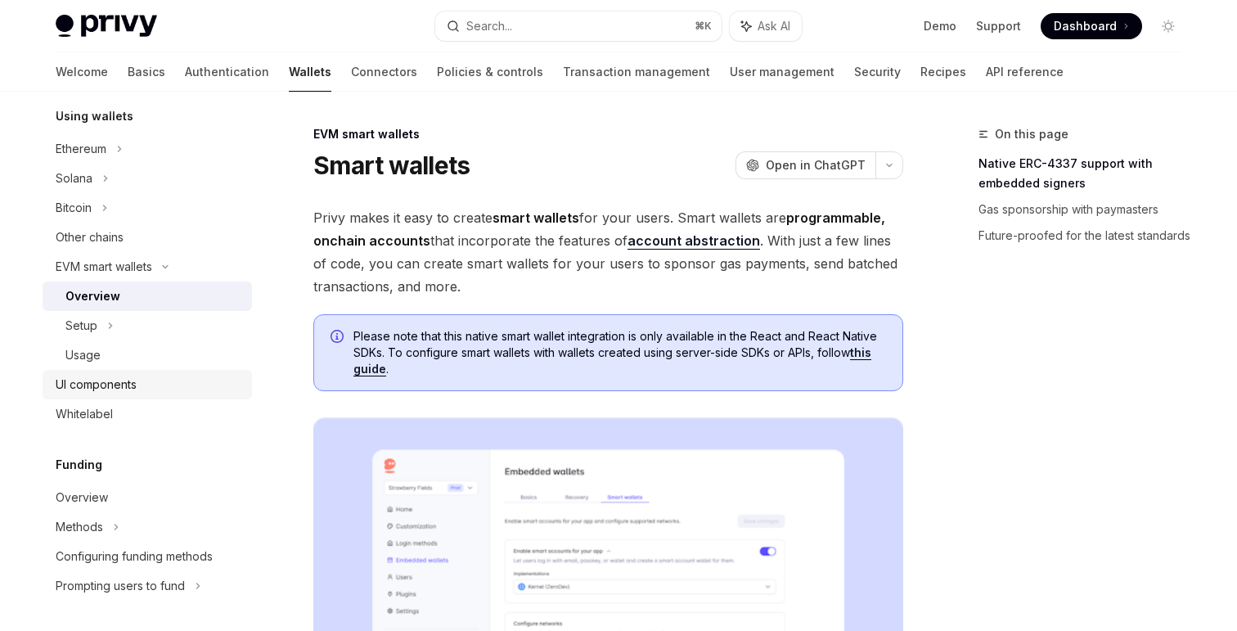
click at [127, 378] on div "UI components" at bounding box center [96, 385] width 81 height 20
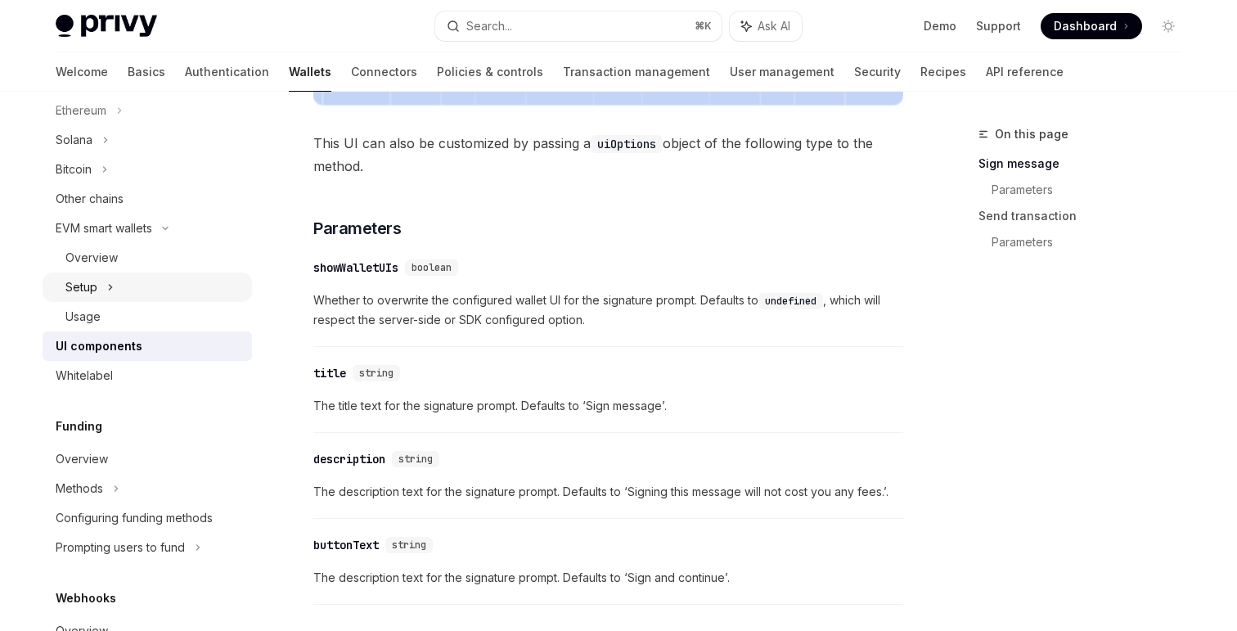
scroll to position [607, 0]
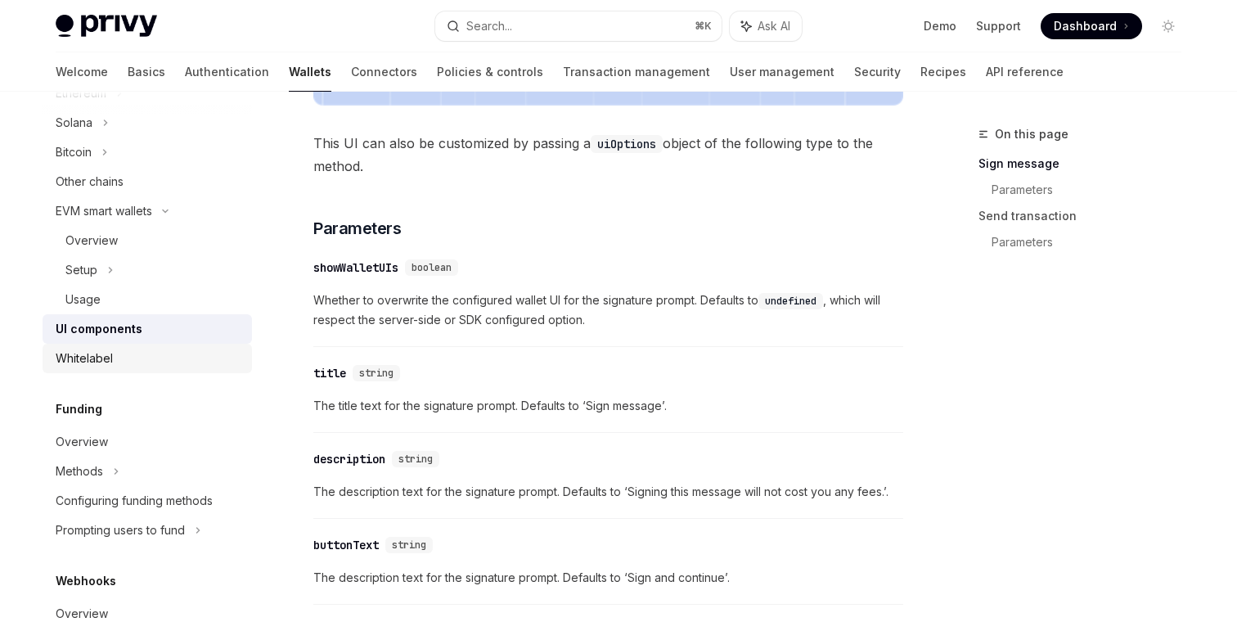
click at [132, 366] on div "Whitelabel" at bounding box center [149, 358] width 186 height 20
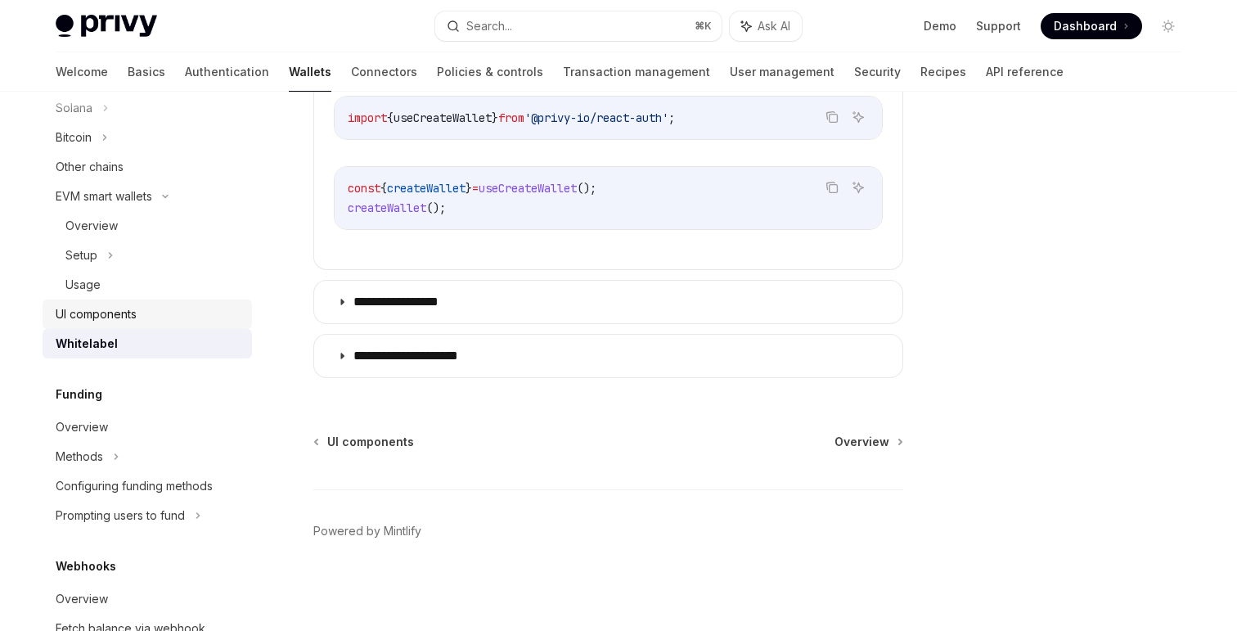
scroll to position [626, 0]
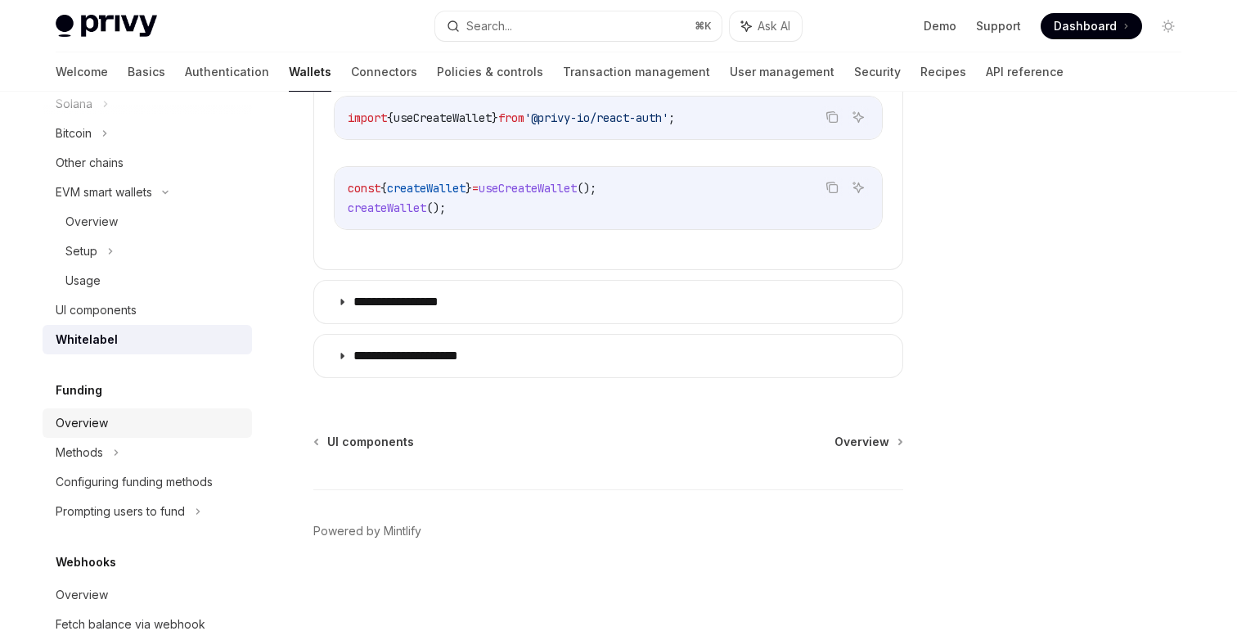
click at [106, 420] on div "Overview" at bounding box center [82, 423] width 52 height 20
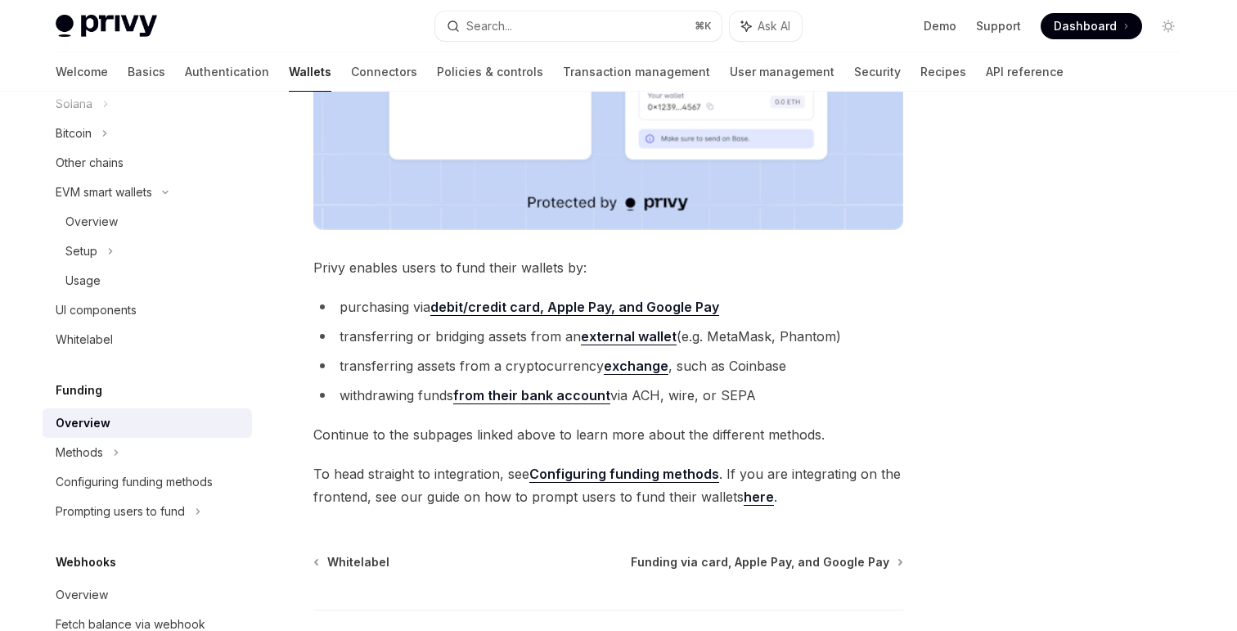
scroll to position [555, 0]
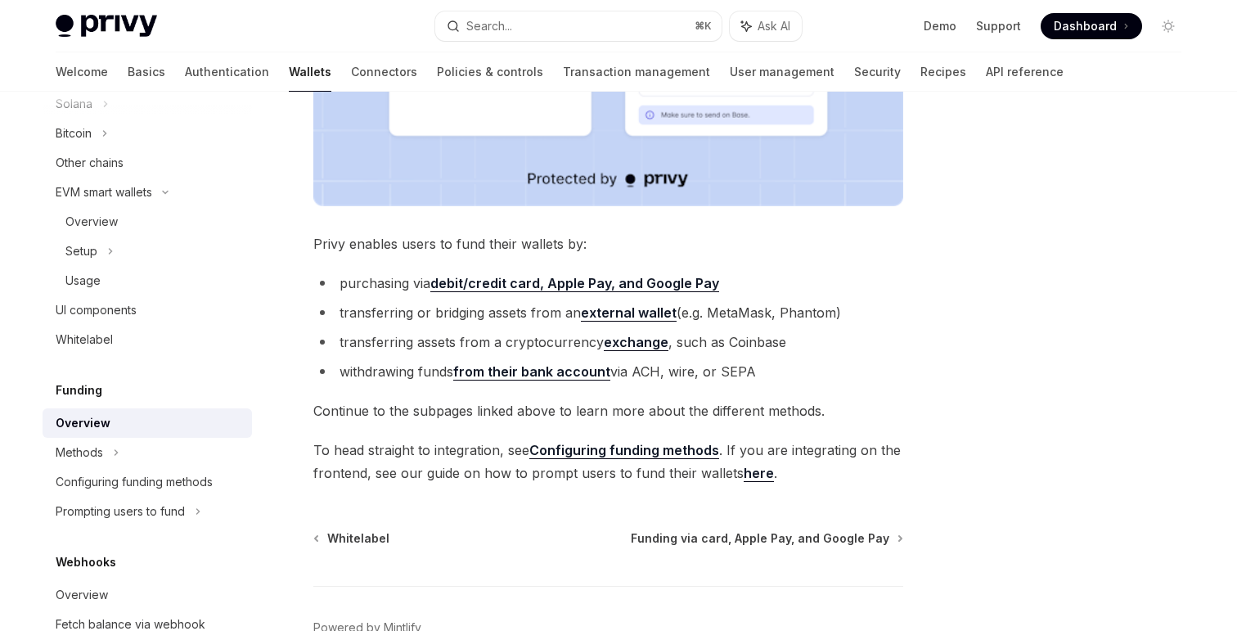
click at [595, 452] on link "Configuring funding methods" at bounding box center [624, 450] width 190 height 17
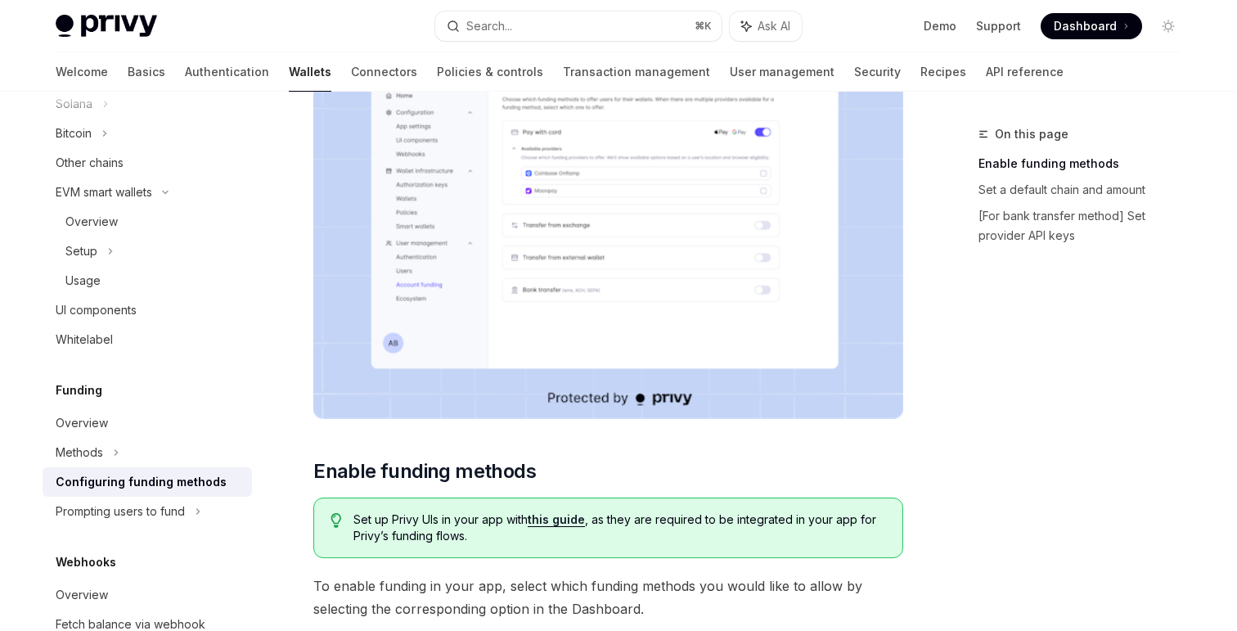
scroll to position [256, 0]
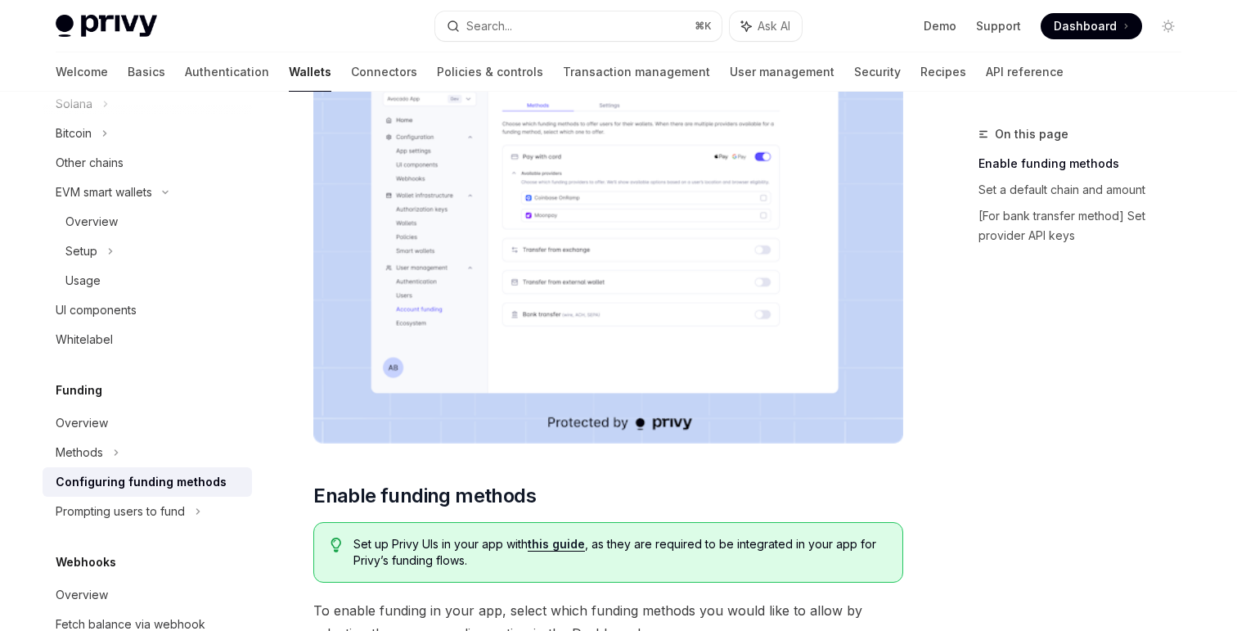
click at [569, 546] on link "this guide" at bounding box center [556, 544] width 57 height 15
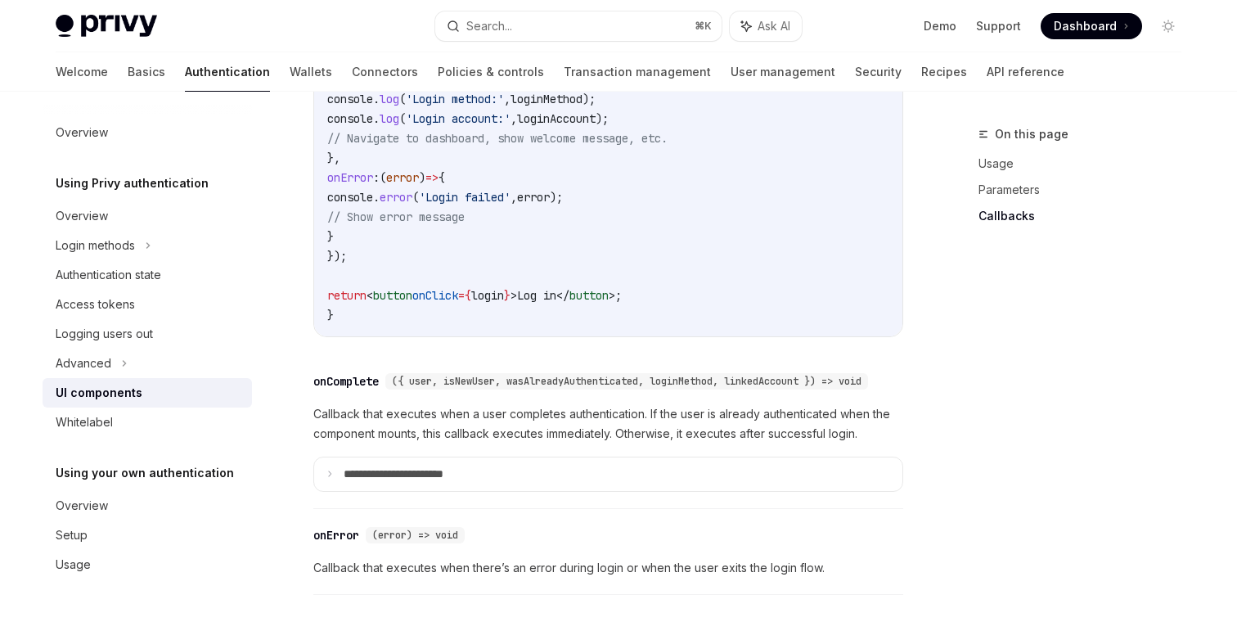
scroll to position [2490, 0]
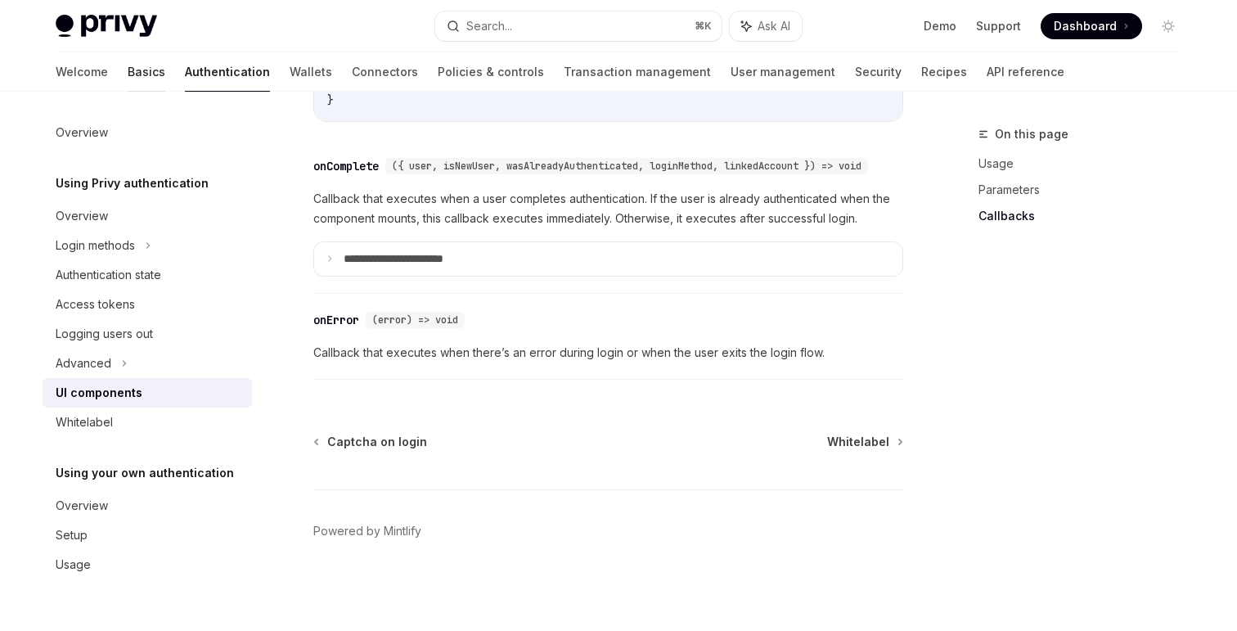
click at [128, 69] on link "Basics" at bounding box center [147, 71] width 38 height 39
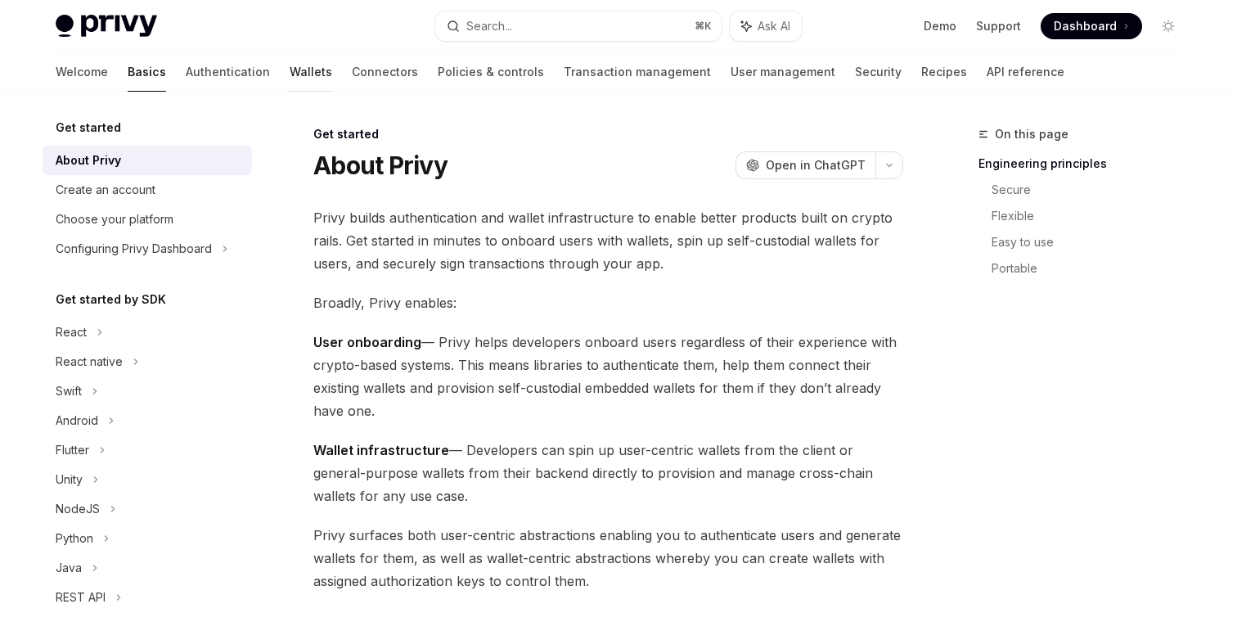
click at [290, 66] on link "Wallets" at bounding box center [311, 71] width 43 height 39
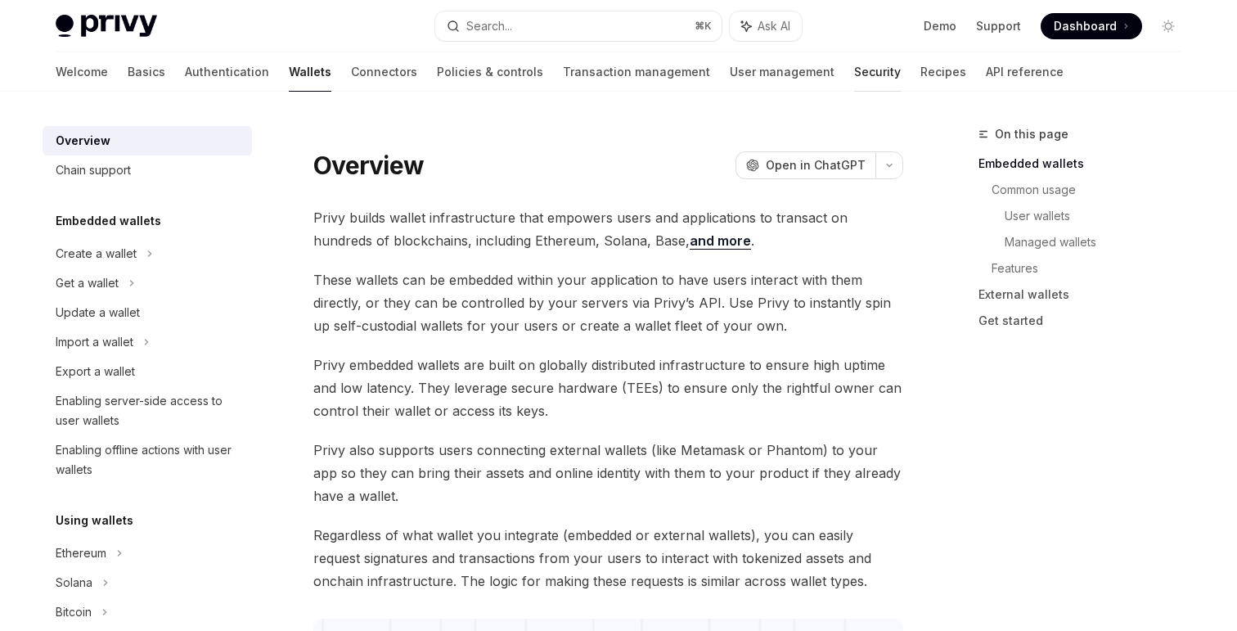
click at [854, 70] on link "Security" at bounding box center [877, 71] width 47 height 39
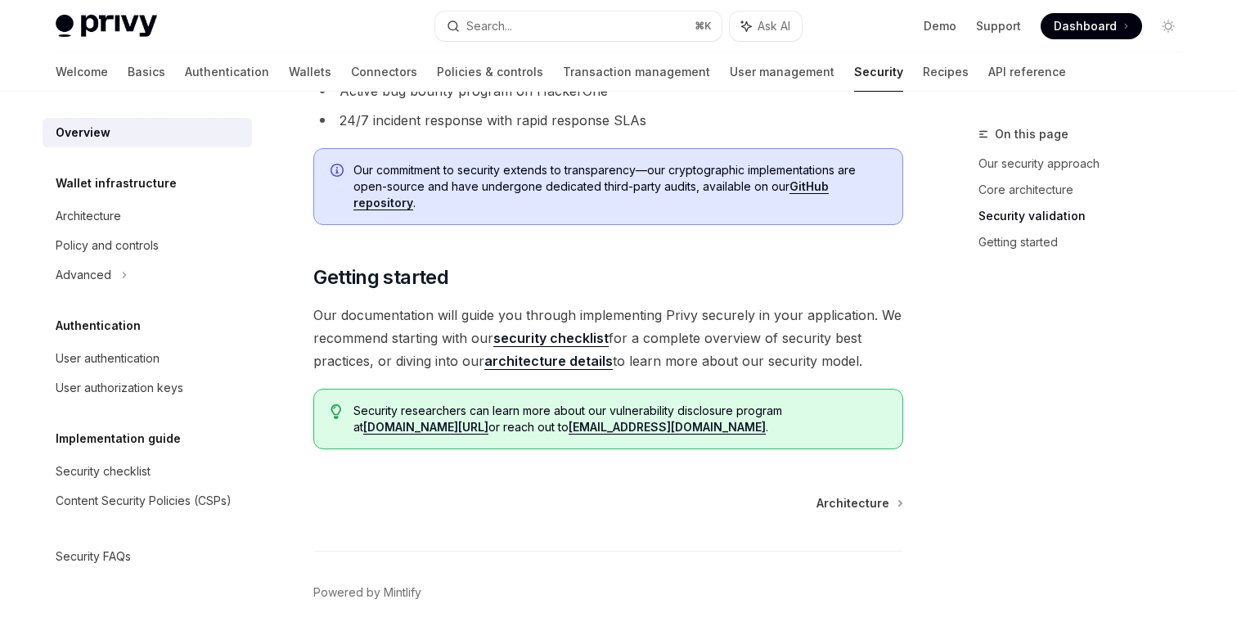
scroll to position [1215, 0]
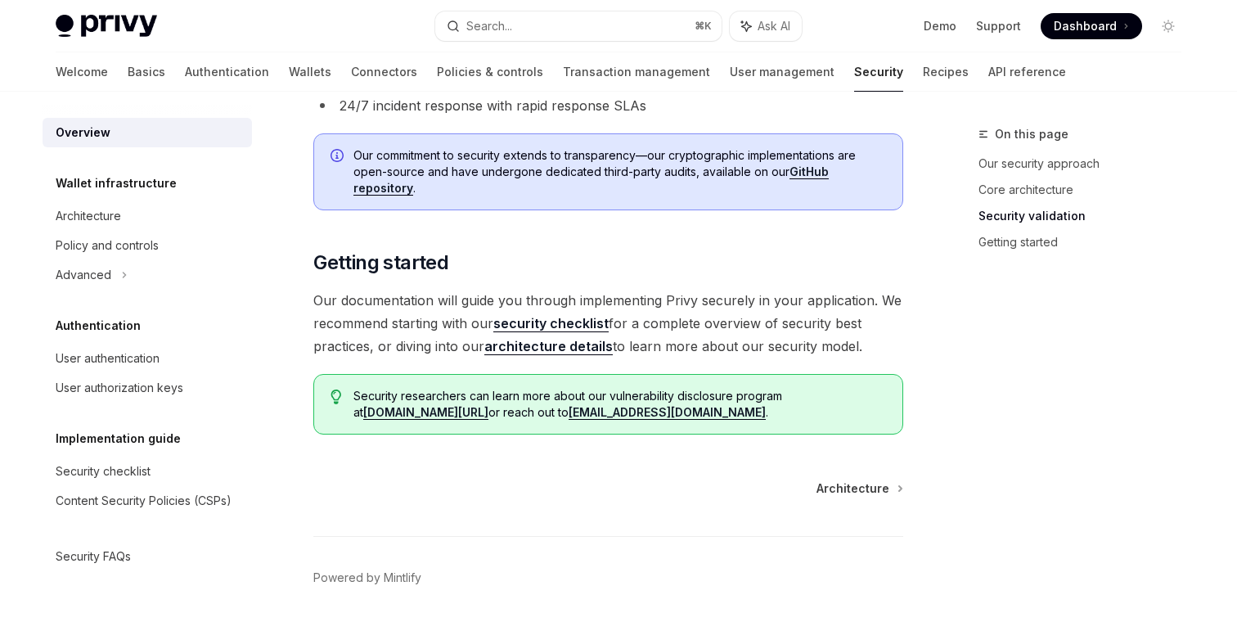
click at [551, 321] on link "security checklist" at bounding box center [550, 323] width 115 height 17
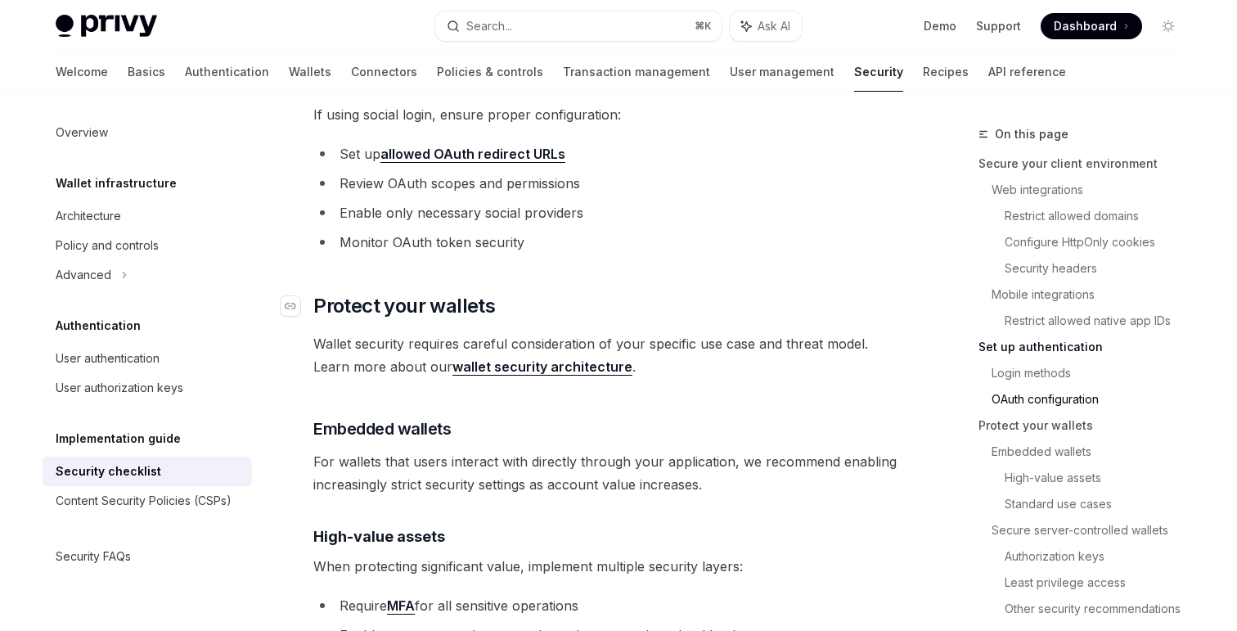
scroll to position [1882, 0]
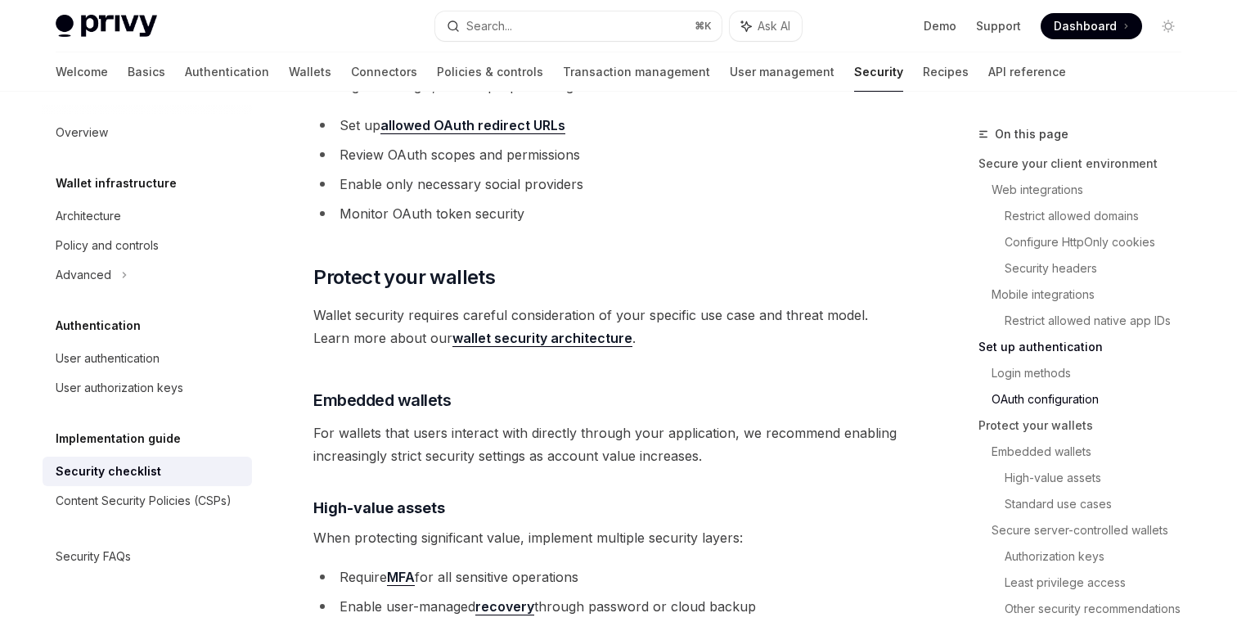
click at [571, 330] on link "wallet security architecture" at bounding box center [542, 338] width 180 height 17
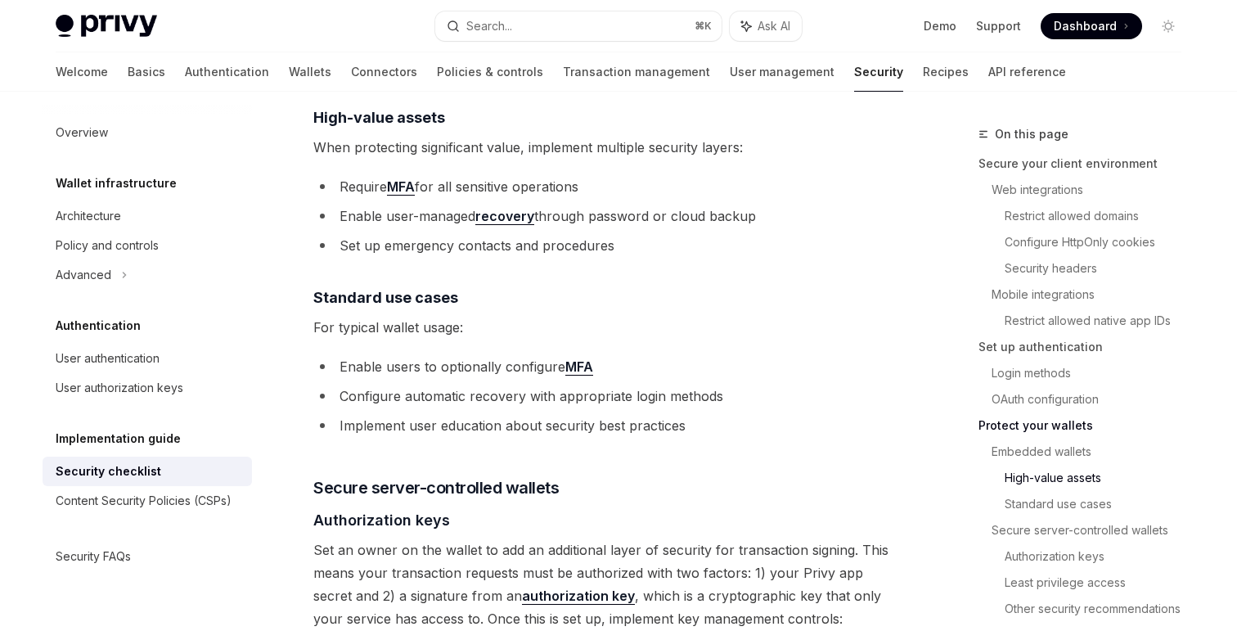
scroll to position [2282, 0]
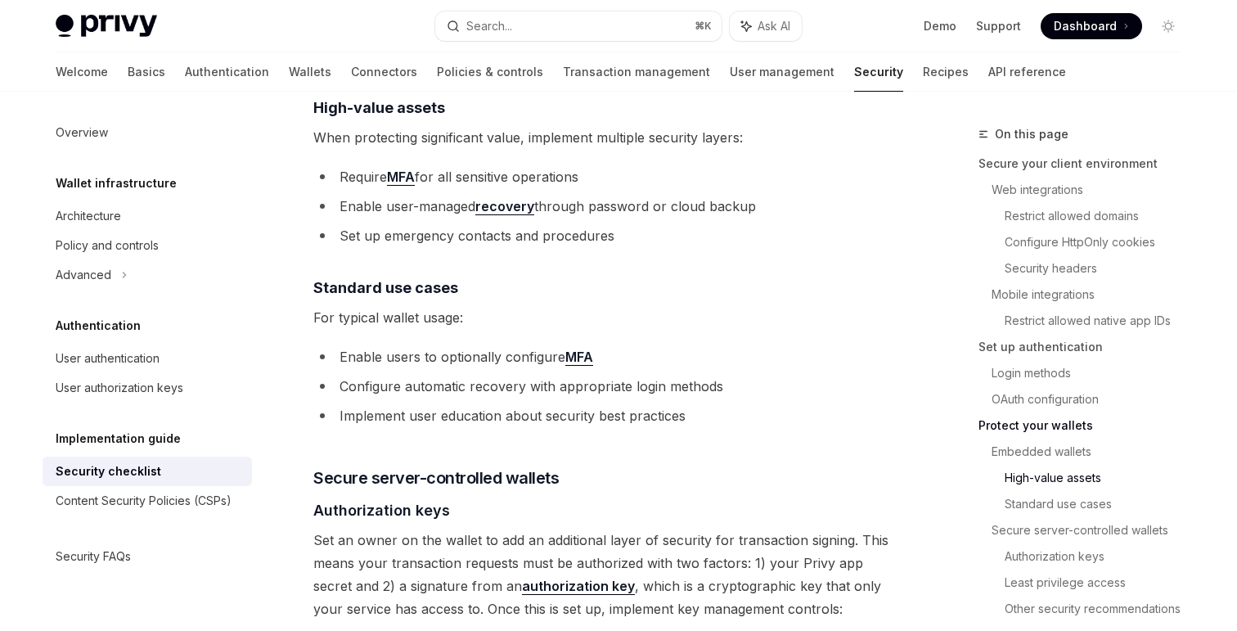
click at [578, 348] on link "MFA" at bounding box center [579, 356] width 28 height 17
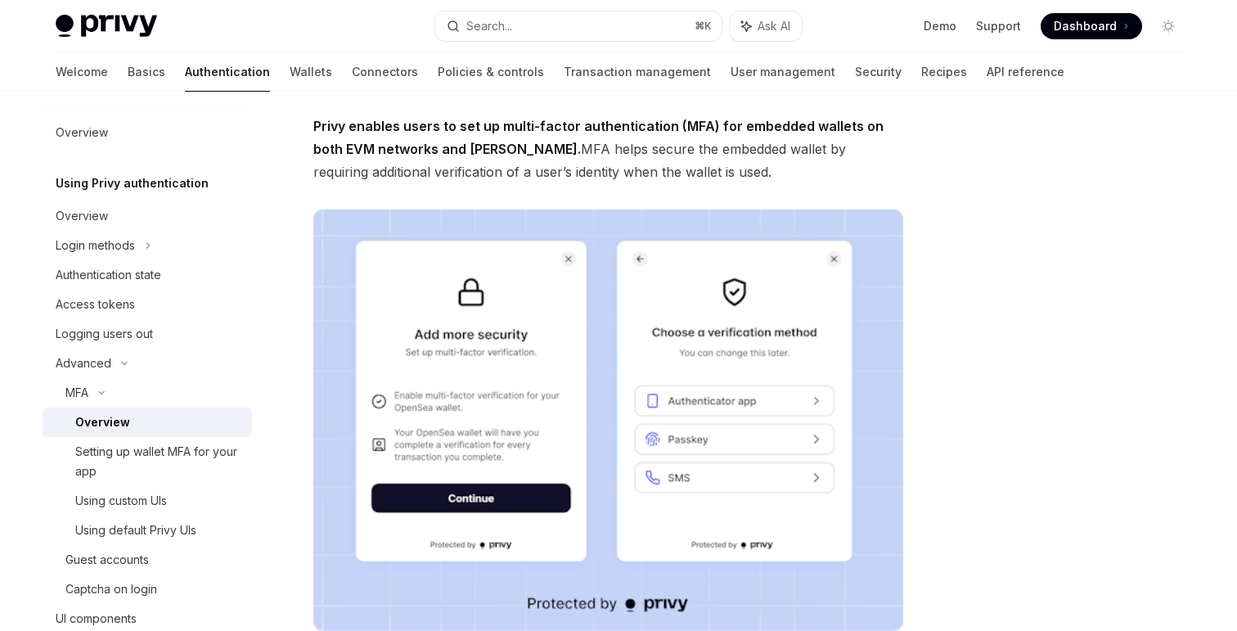
type textarea "*"
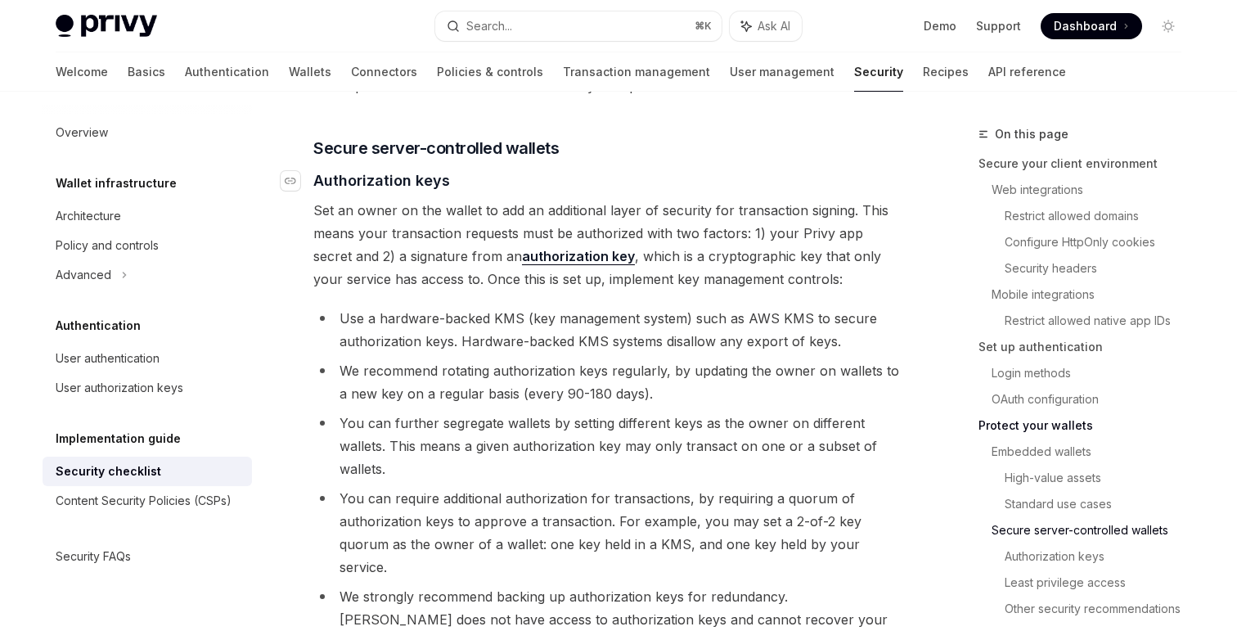
scroll to position [2617, 0]
